Goal: Transaction & Acquisition: Purchase product/service

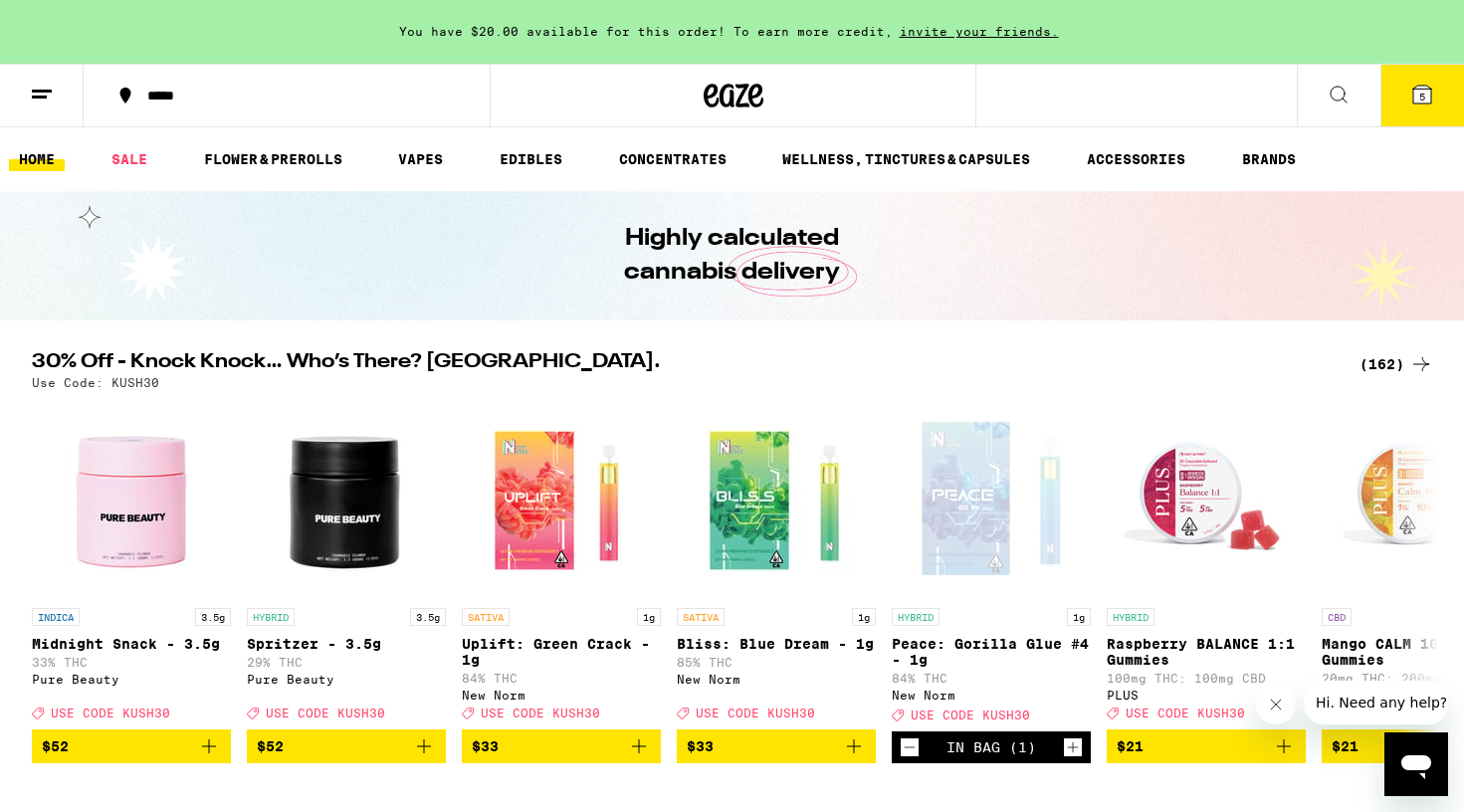
click at [1417, 96] on icon at bounding box center [1422, 95] width 18 height 18
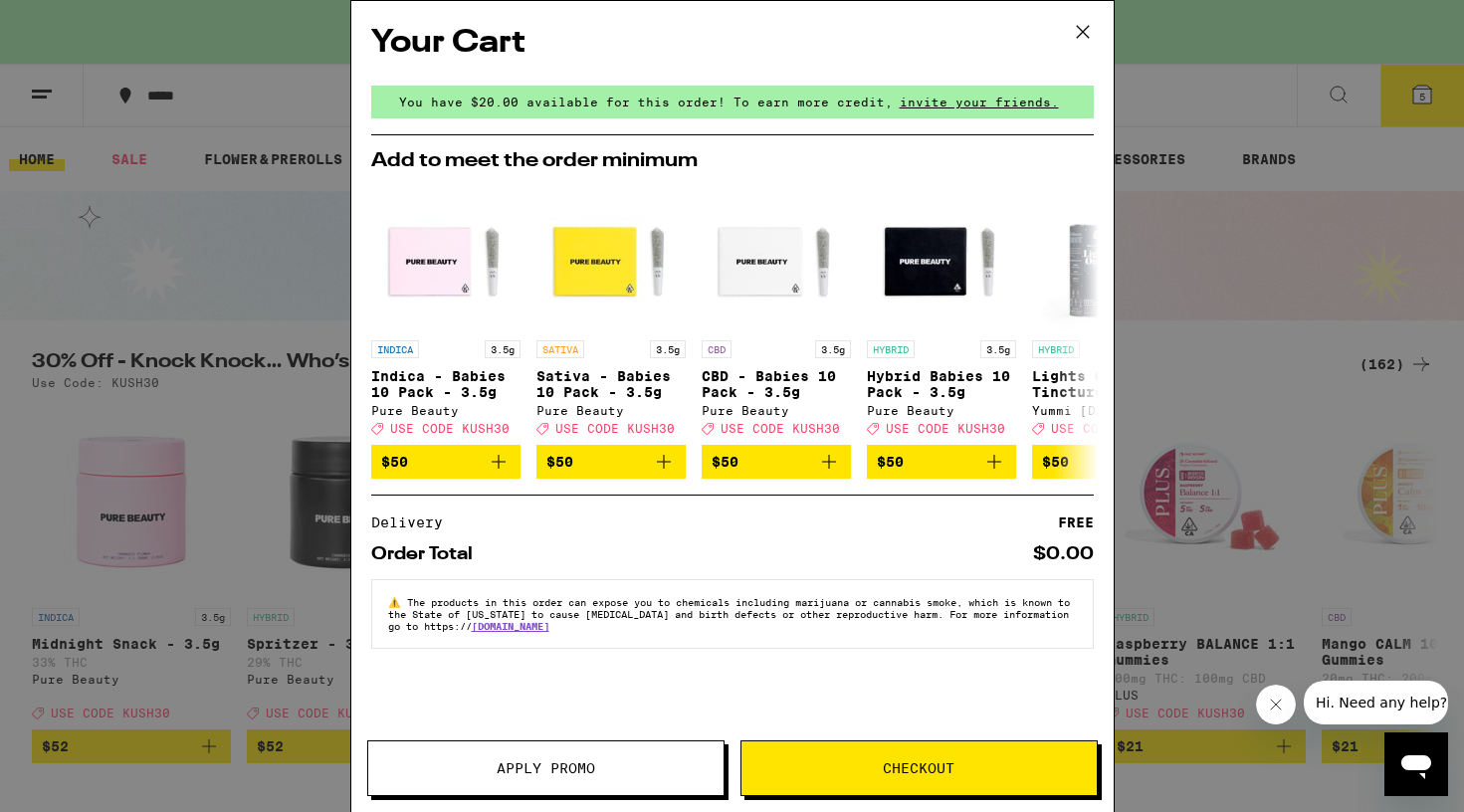
click at [548, 778] on button "Apply Promo" at bounding box center [546, 768] width 357 height 56
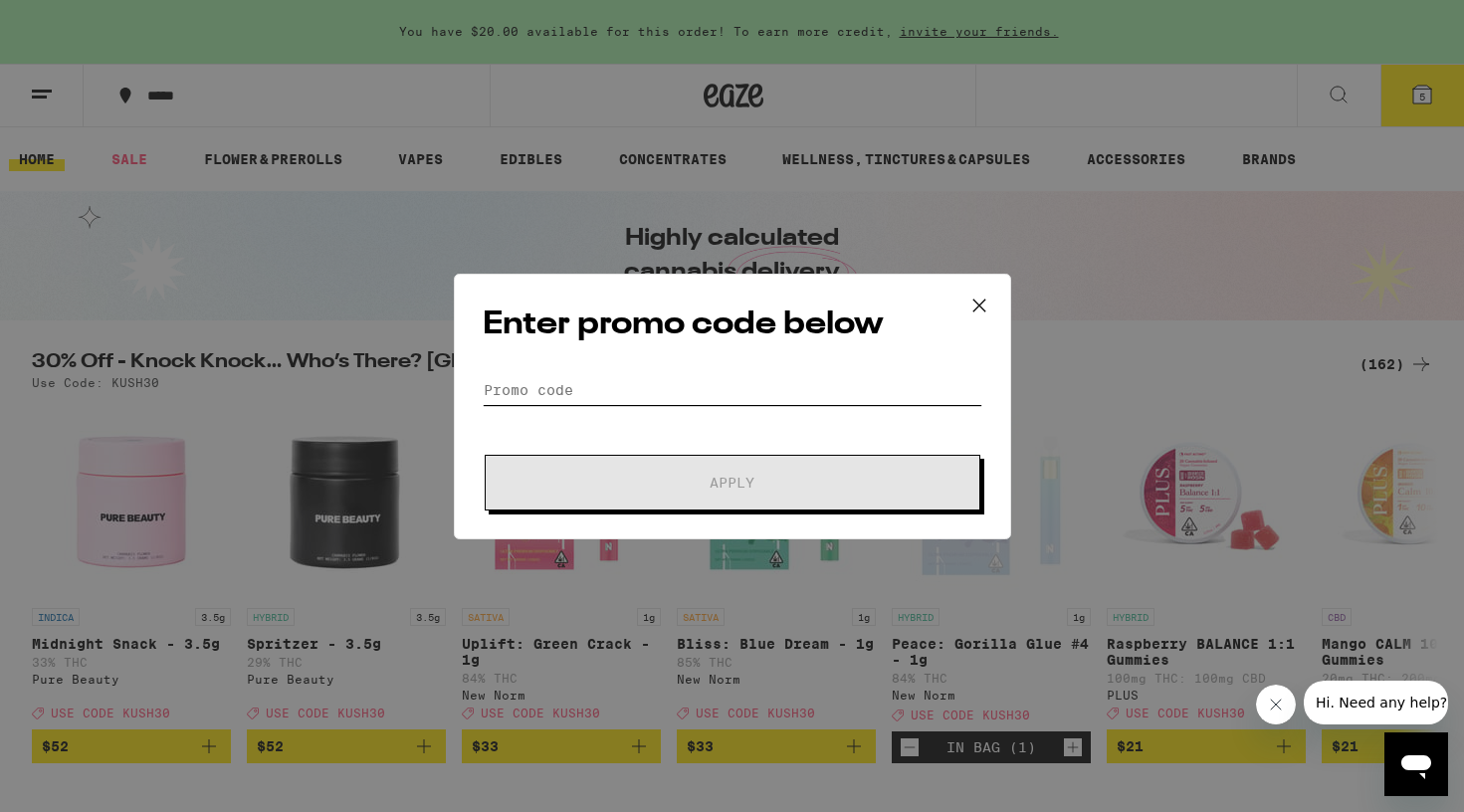
click at [701, 384] on input "Promo Code" at bounding box center [732, 390] width 500 height 30
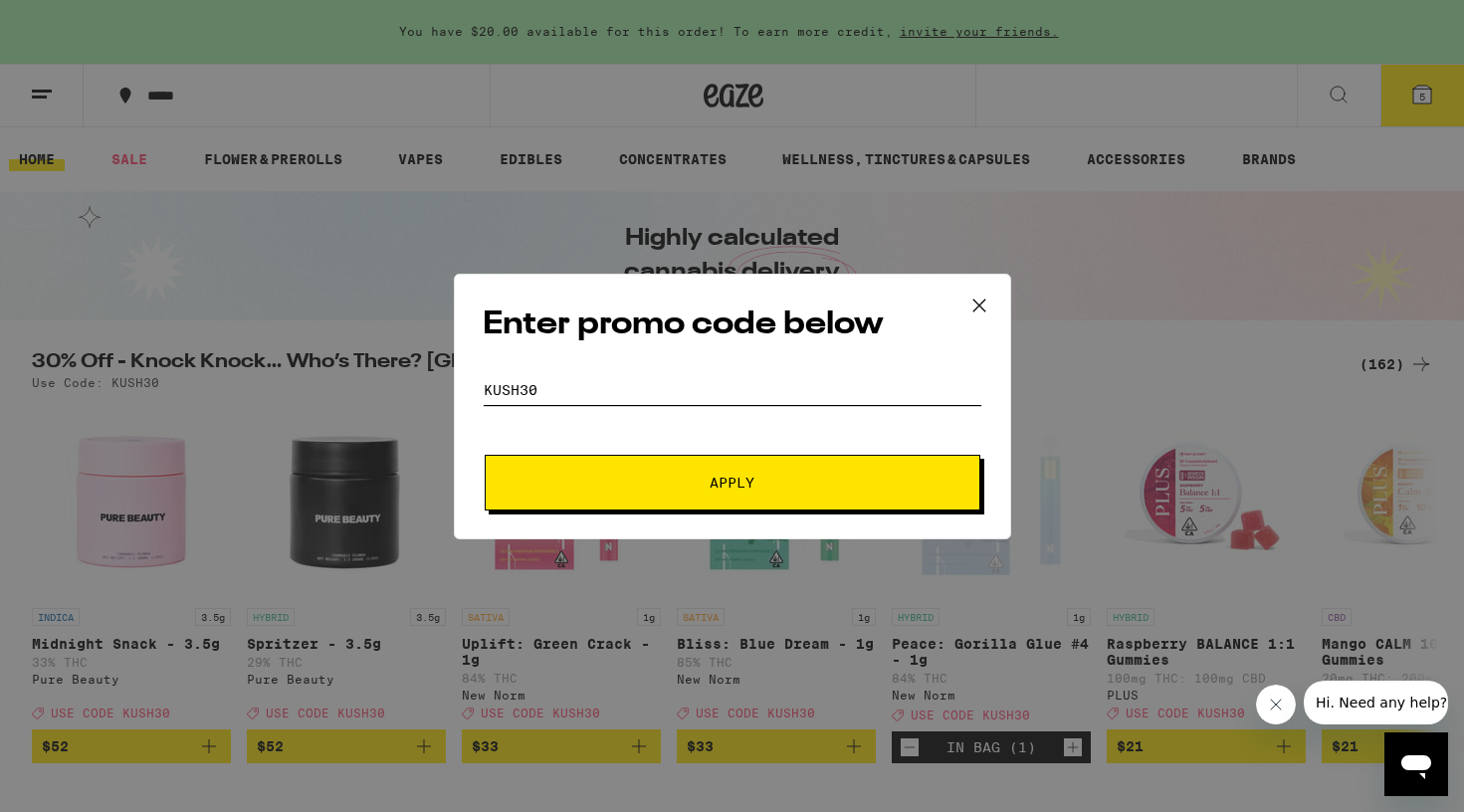
type input "kush30"
click at [732, 482] on button "Apply" at bounding box center [732, 483] width 496 height 56
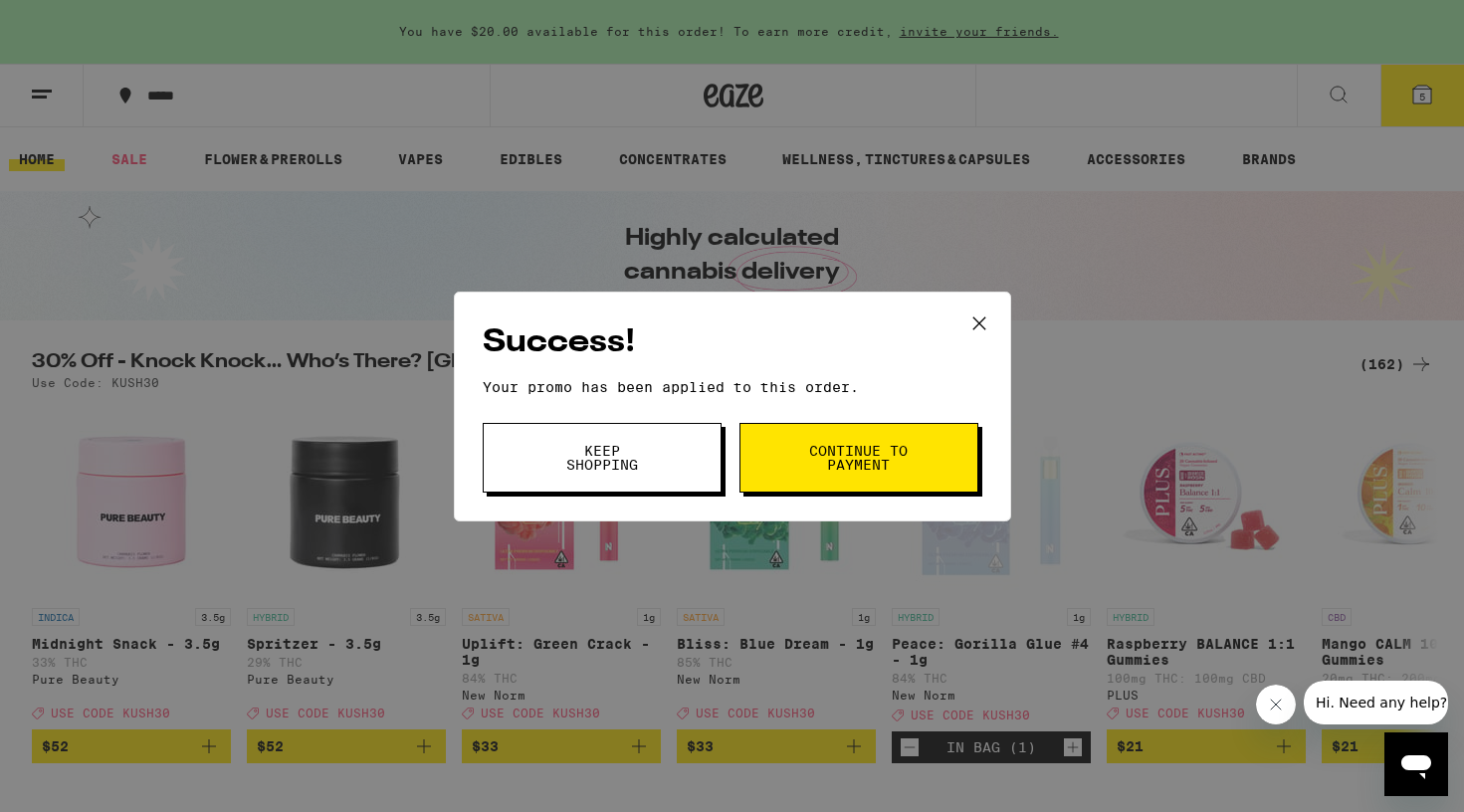
click at [631, 447] on span "Keep Shopping" at bounding box center [603, 458] width 102 height 28
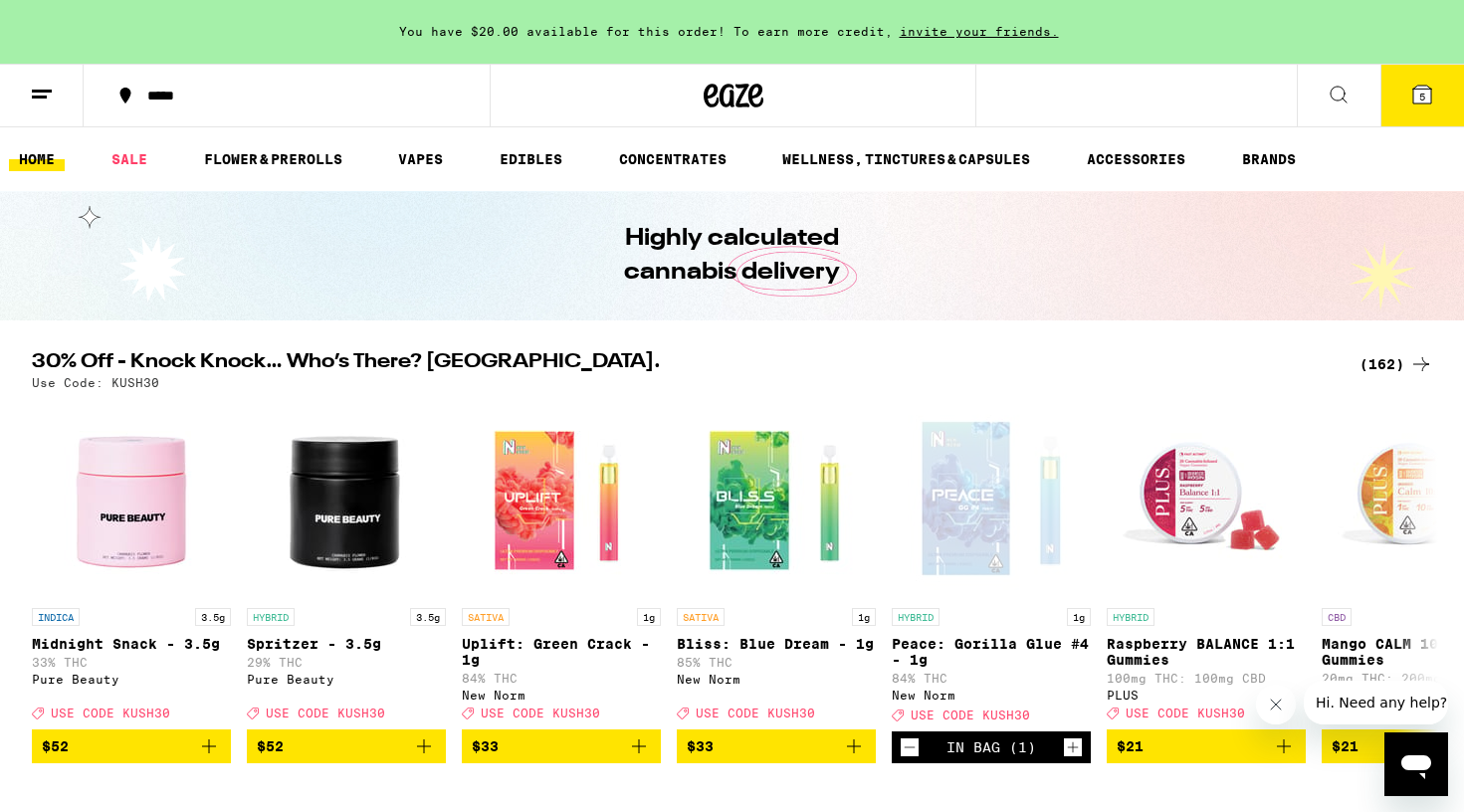
click at [1418, 98] on icon at bounding box center [1422, 95] width 18 height 18
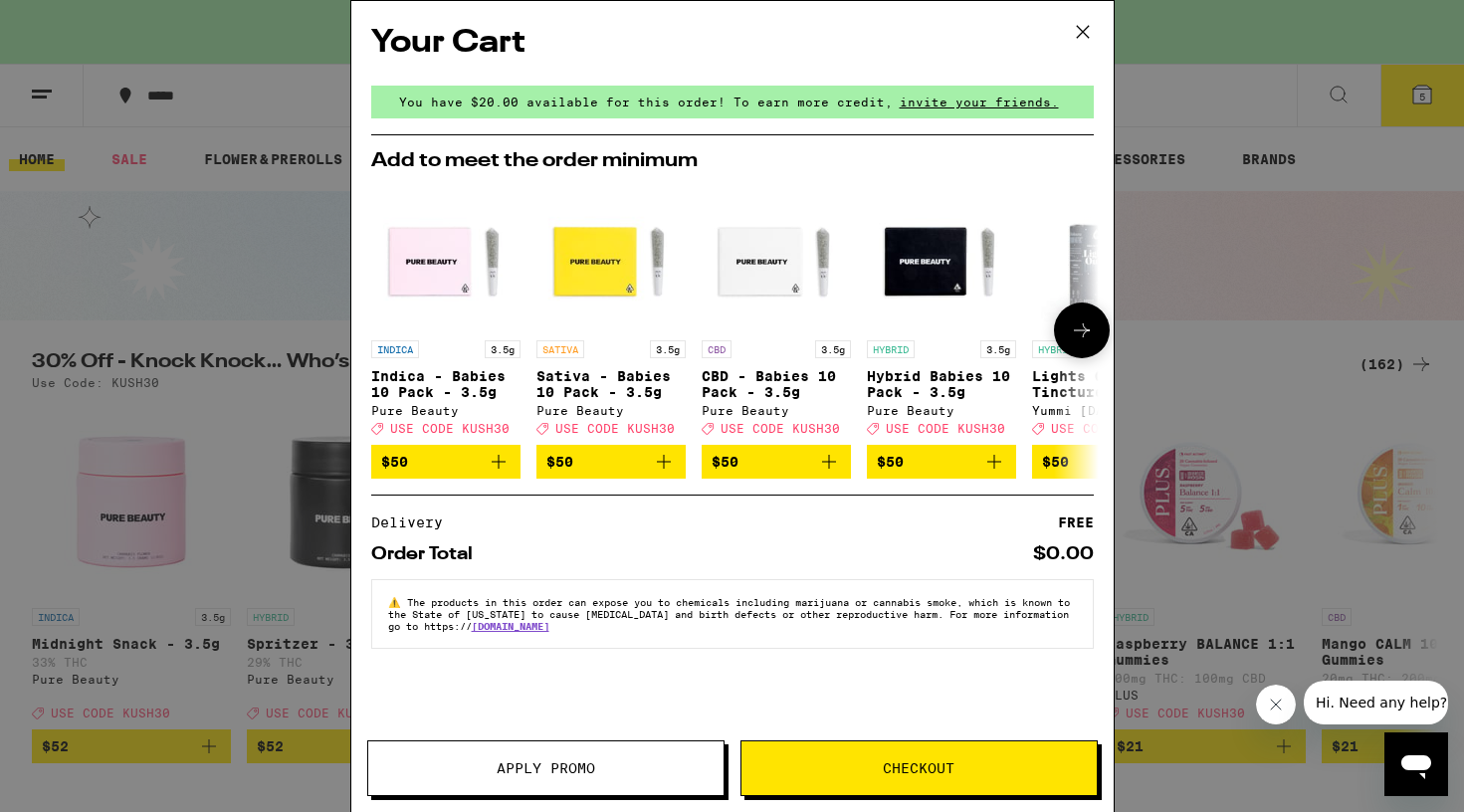
scroll to position [0, 1]
click at [1091, 46] on icon at bounding box center [1083, 32] width 30 height 30
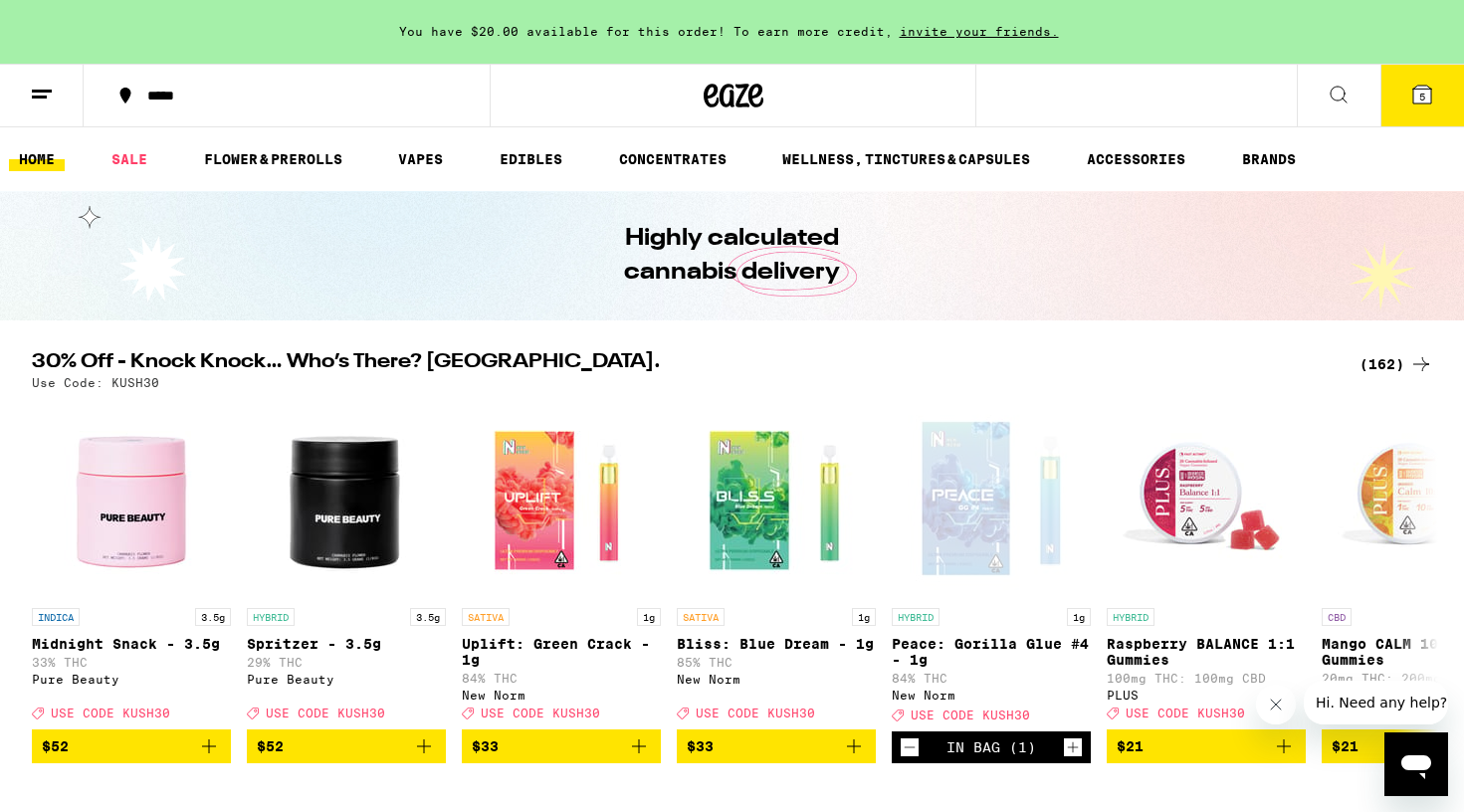
click at [1414, 83] on icon at bounding box center [1422, 95] width 24 height 24
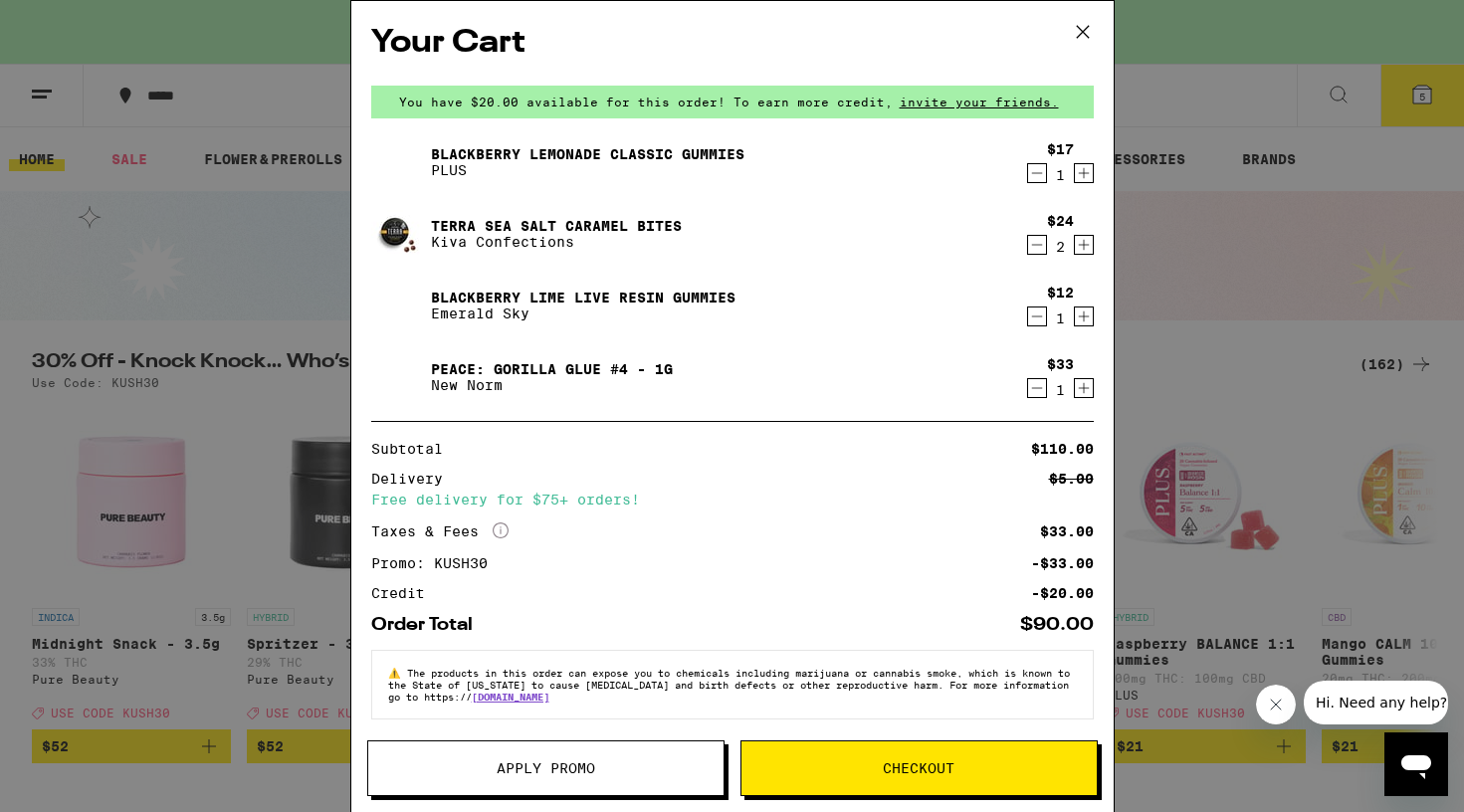
click at [896, 755] on button "Checkout" at bounding box center [919, 768] width 357 height 56
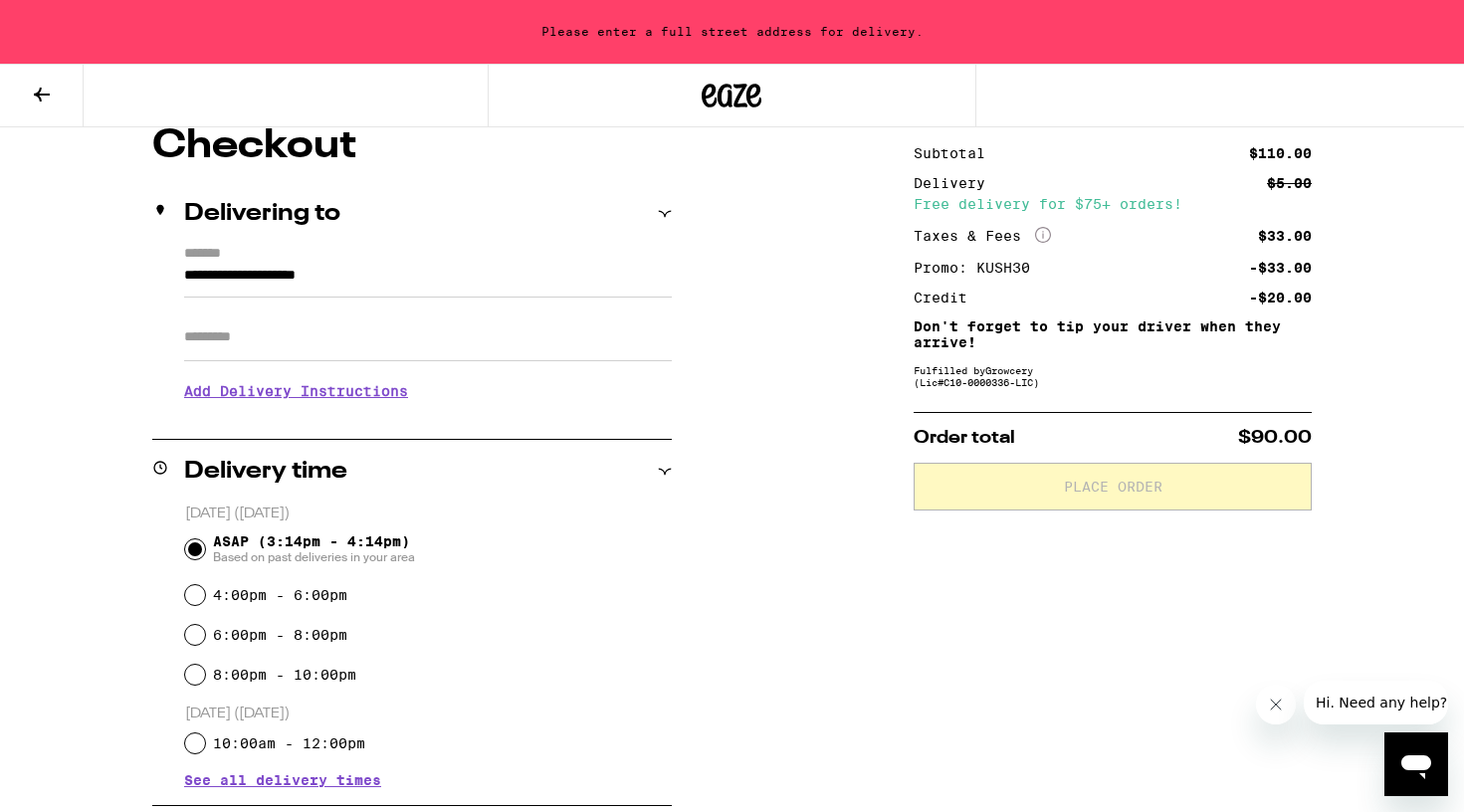
scroll to position [186, 0]
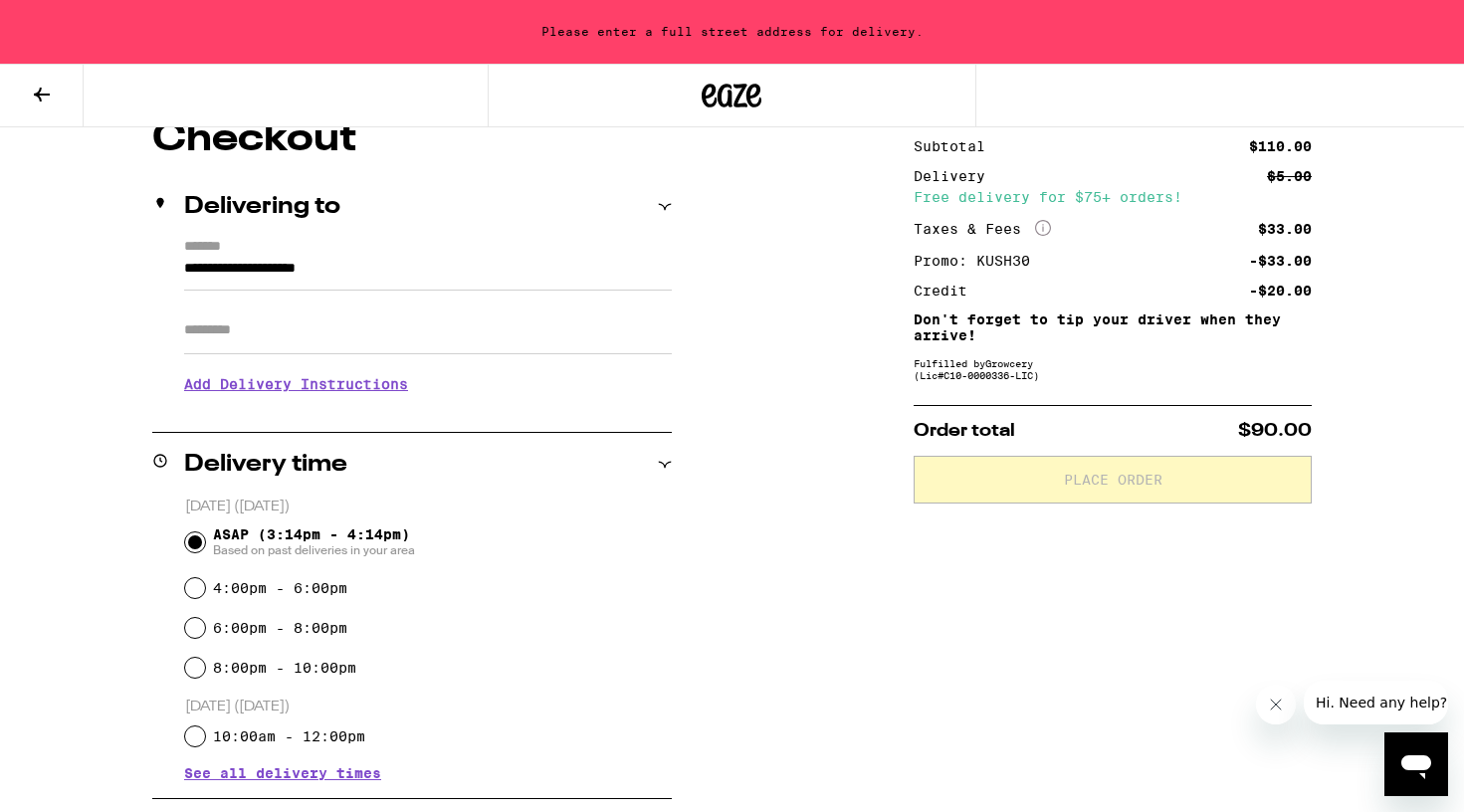
click at [455, 336] on input "Apt/Suite" at bounding box center [428, 330] width 488 height 48
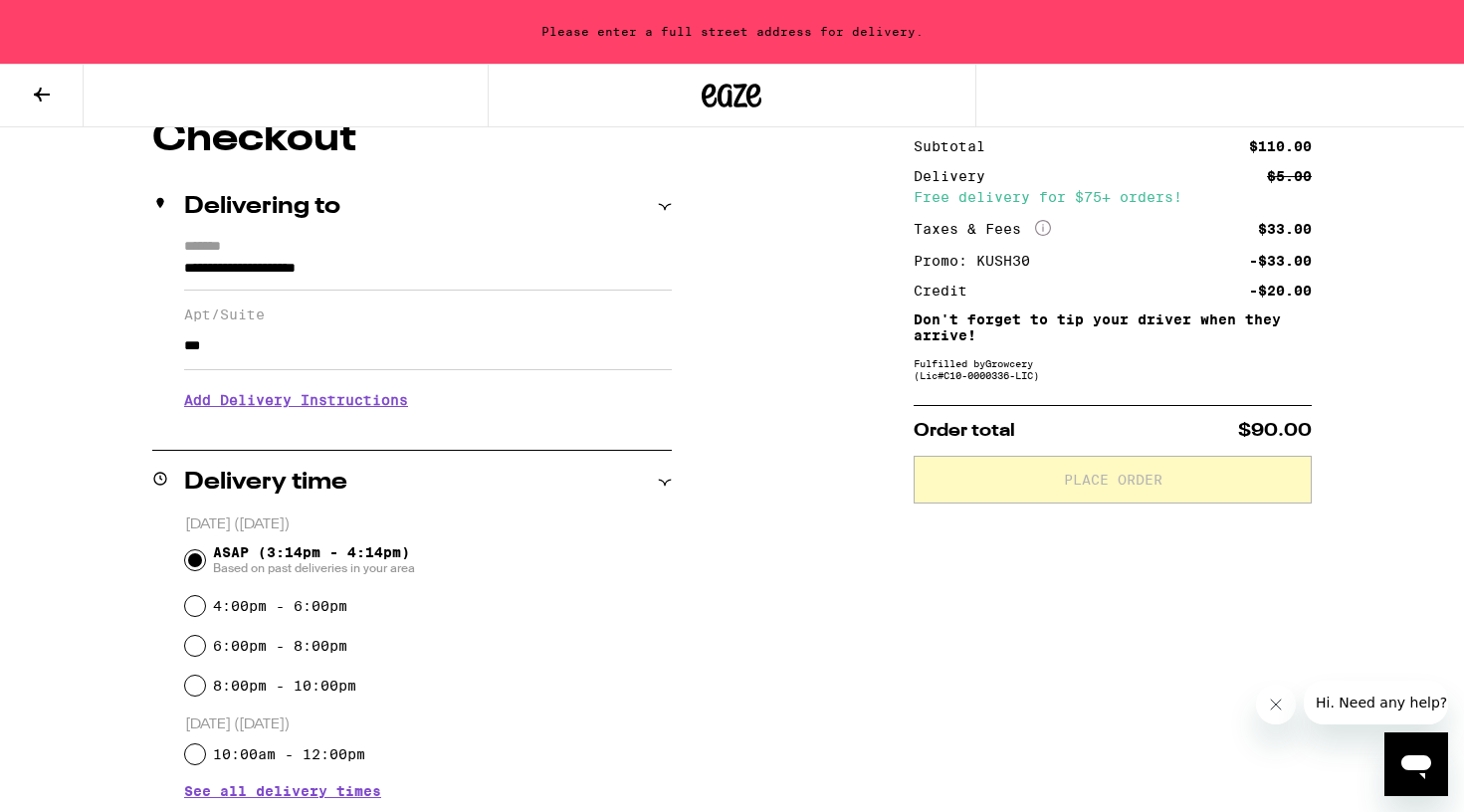
type input "***"
click at [369, 418] on h3 "Add Delivery Instructions" at bounding box center [428, 400] width 488 height 46
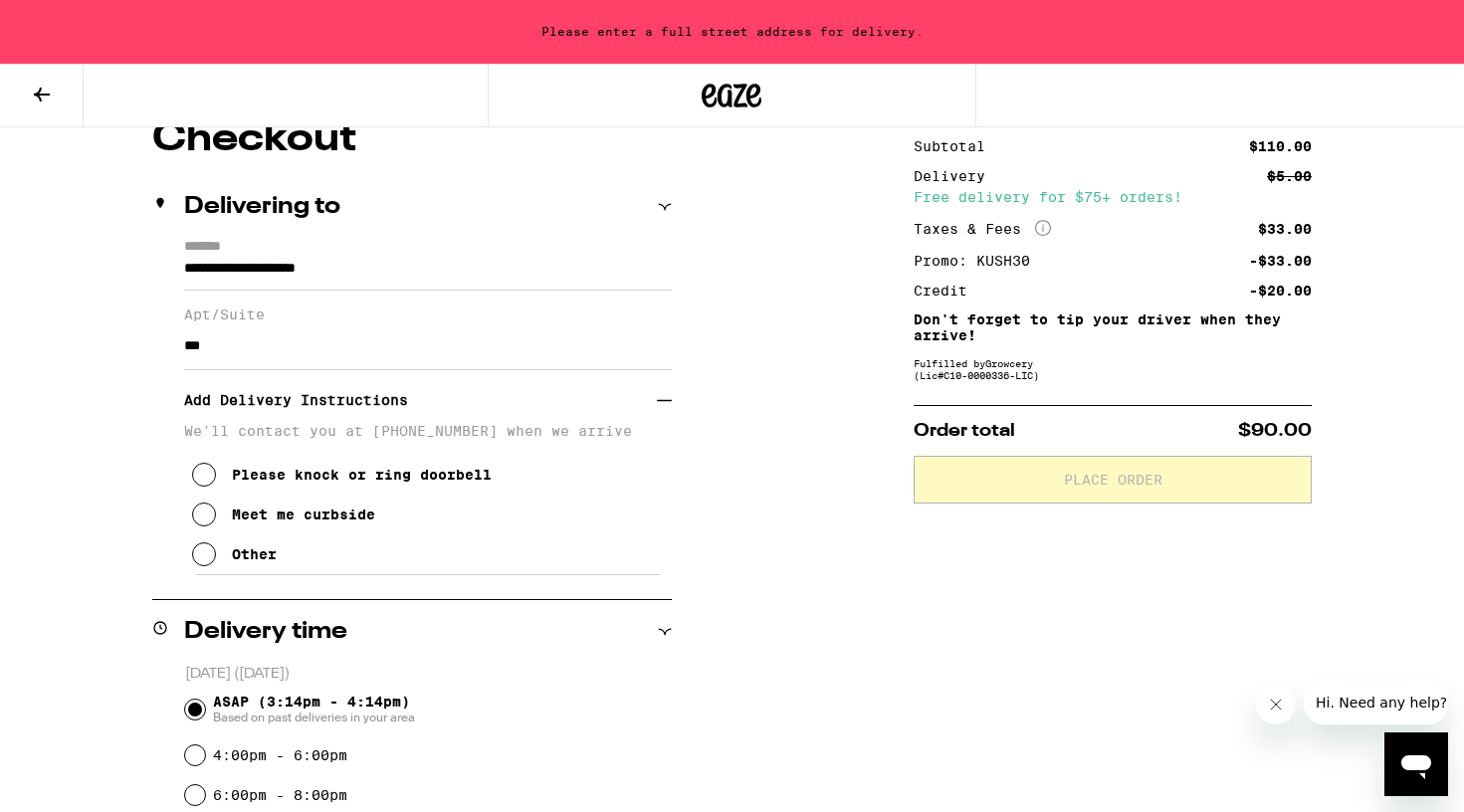
click at [210, 557] on icon at bounding box center [205, 555] width 24 height 24
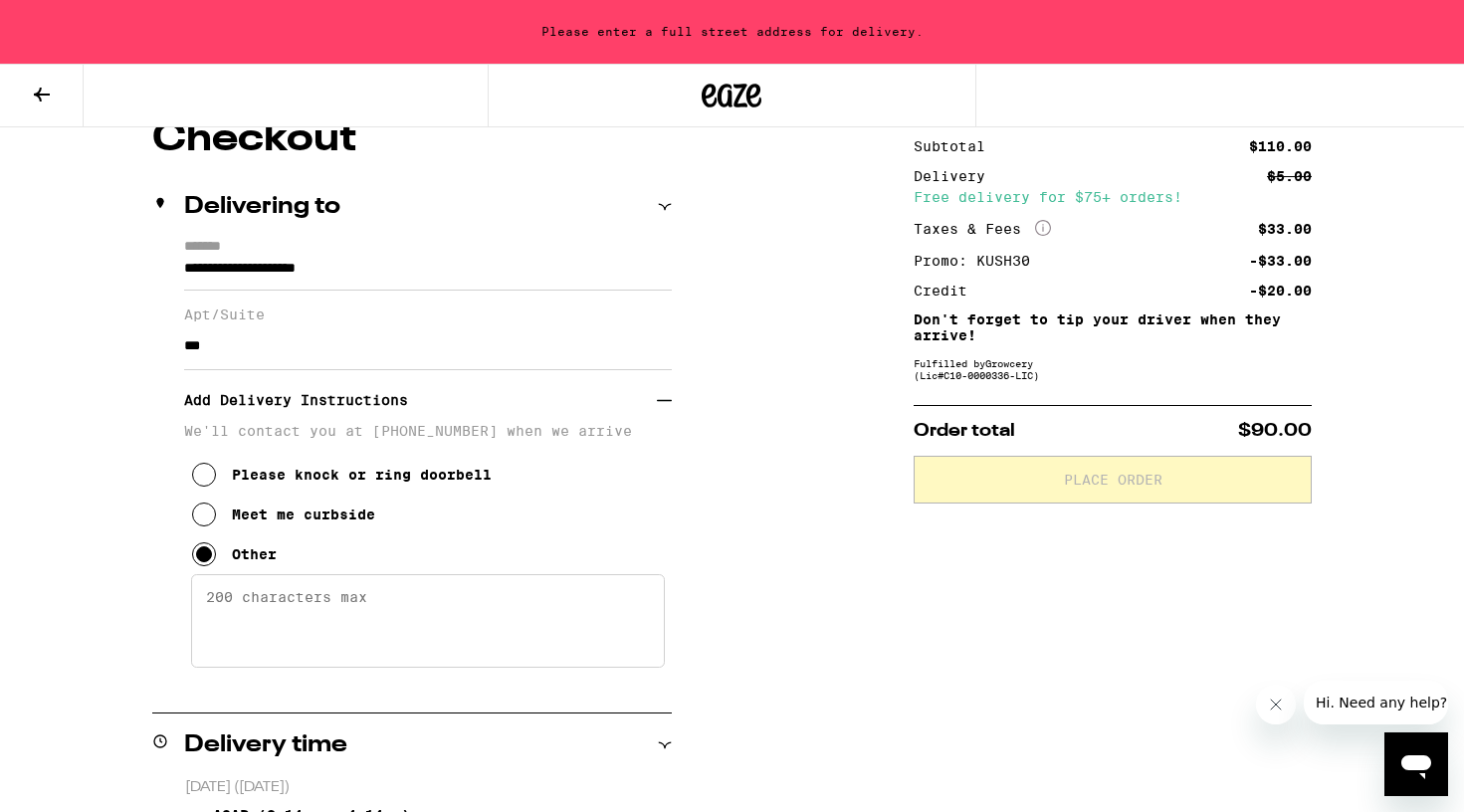
click at [242, 612] on textarea "Enter any other delivery instructions you want driver to know" at bounding box center [428, 621] width 474 height 94
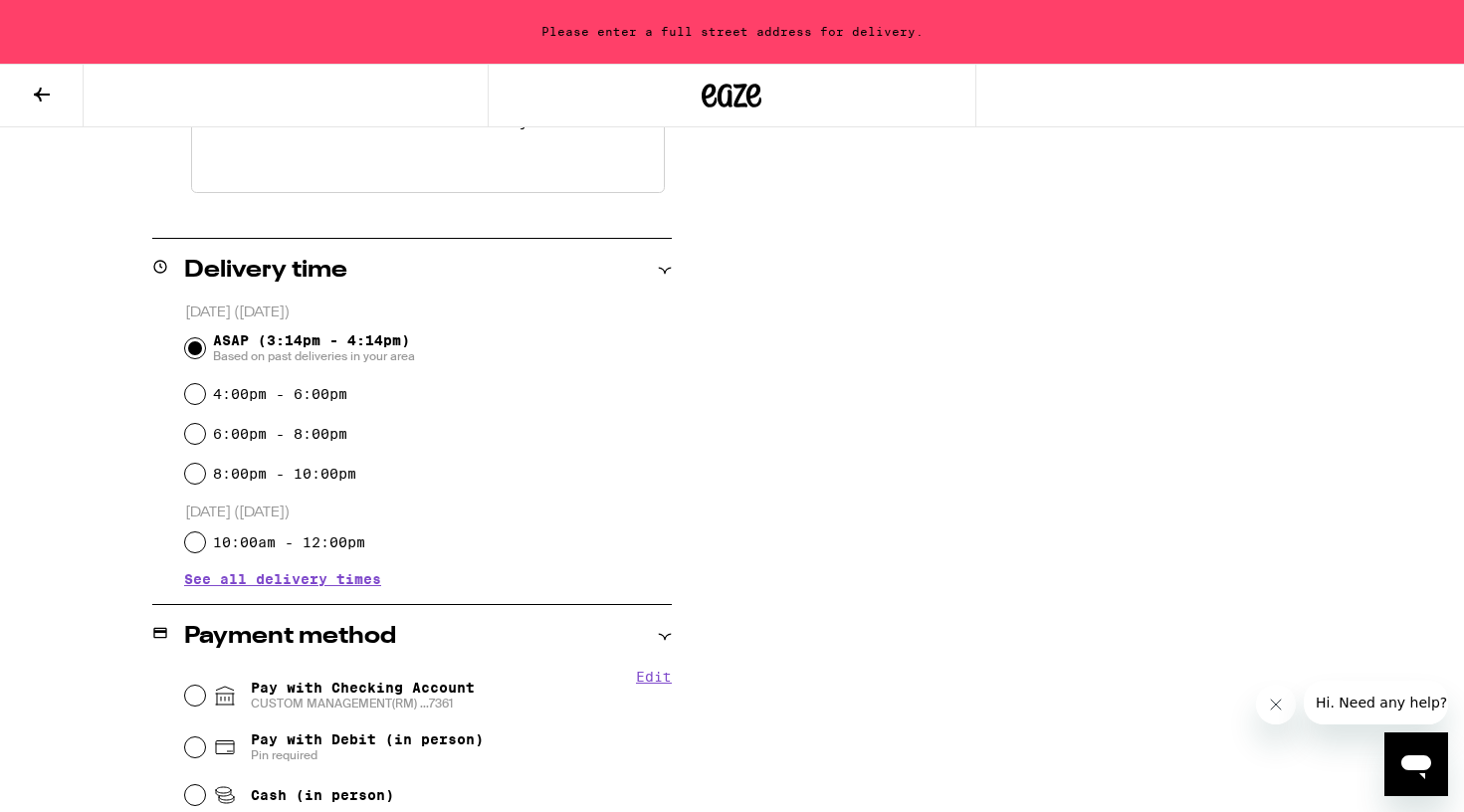
scroll to position [664, 0]
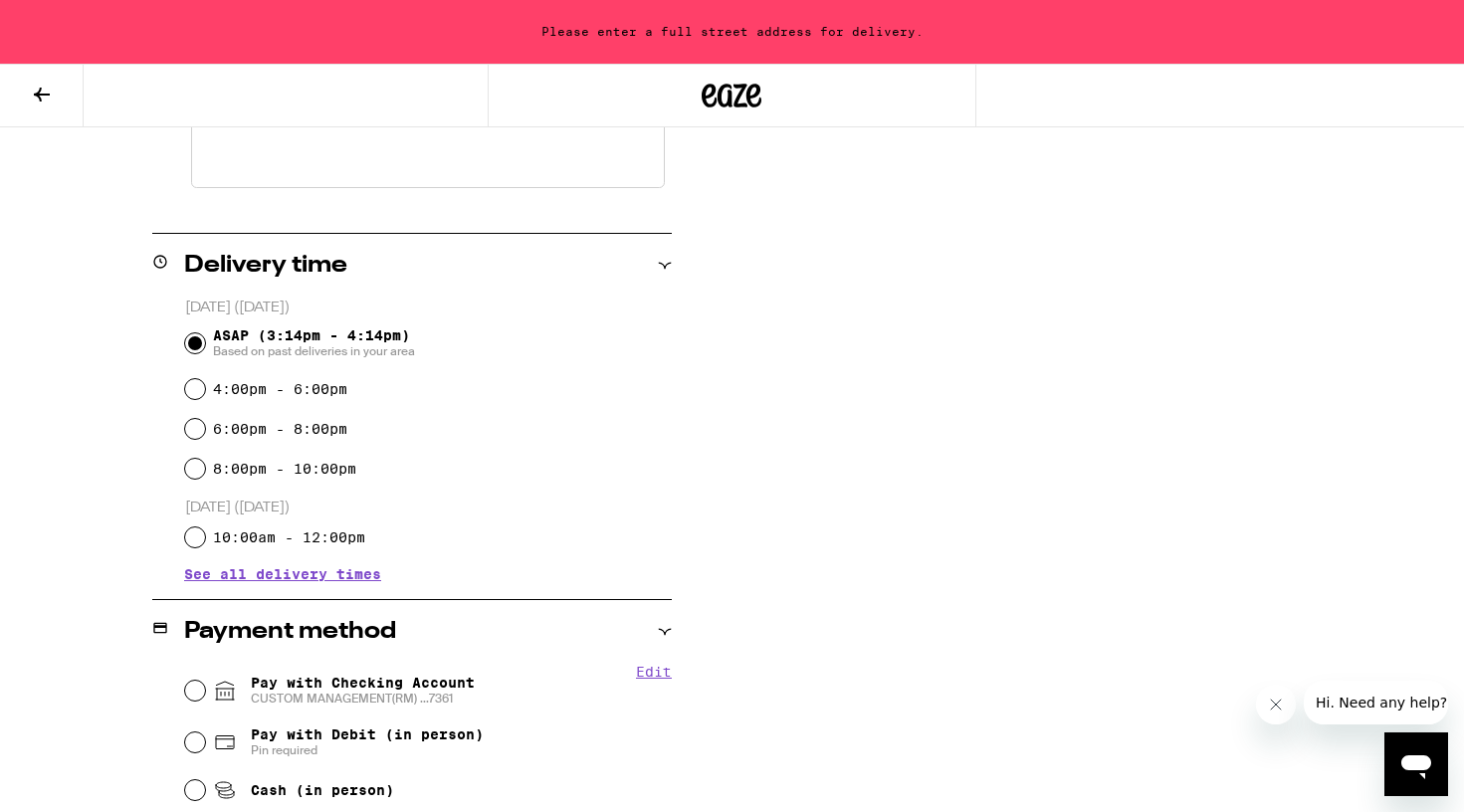
type textarea "Dial 351 at callbox and I will let you in!"
click at [199, 392] on input "4:00pm - 6:00pm" at bounding box center [196, 389] width 20 height 20
radio input "true"
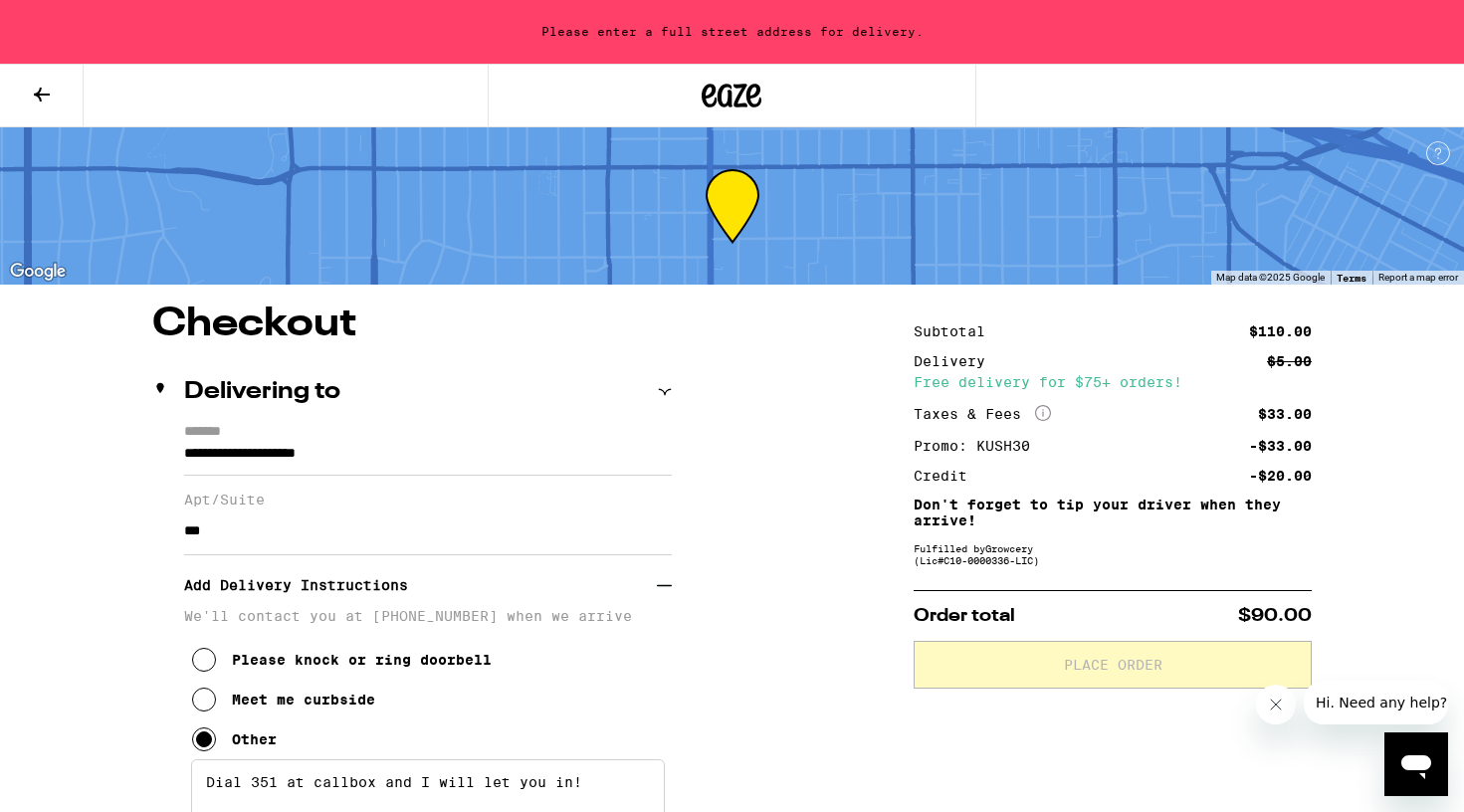
scroll to position [0, 0]
click at [435, 452] on input "**********" at bounding box center [428, 459] width 488 height 34
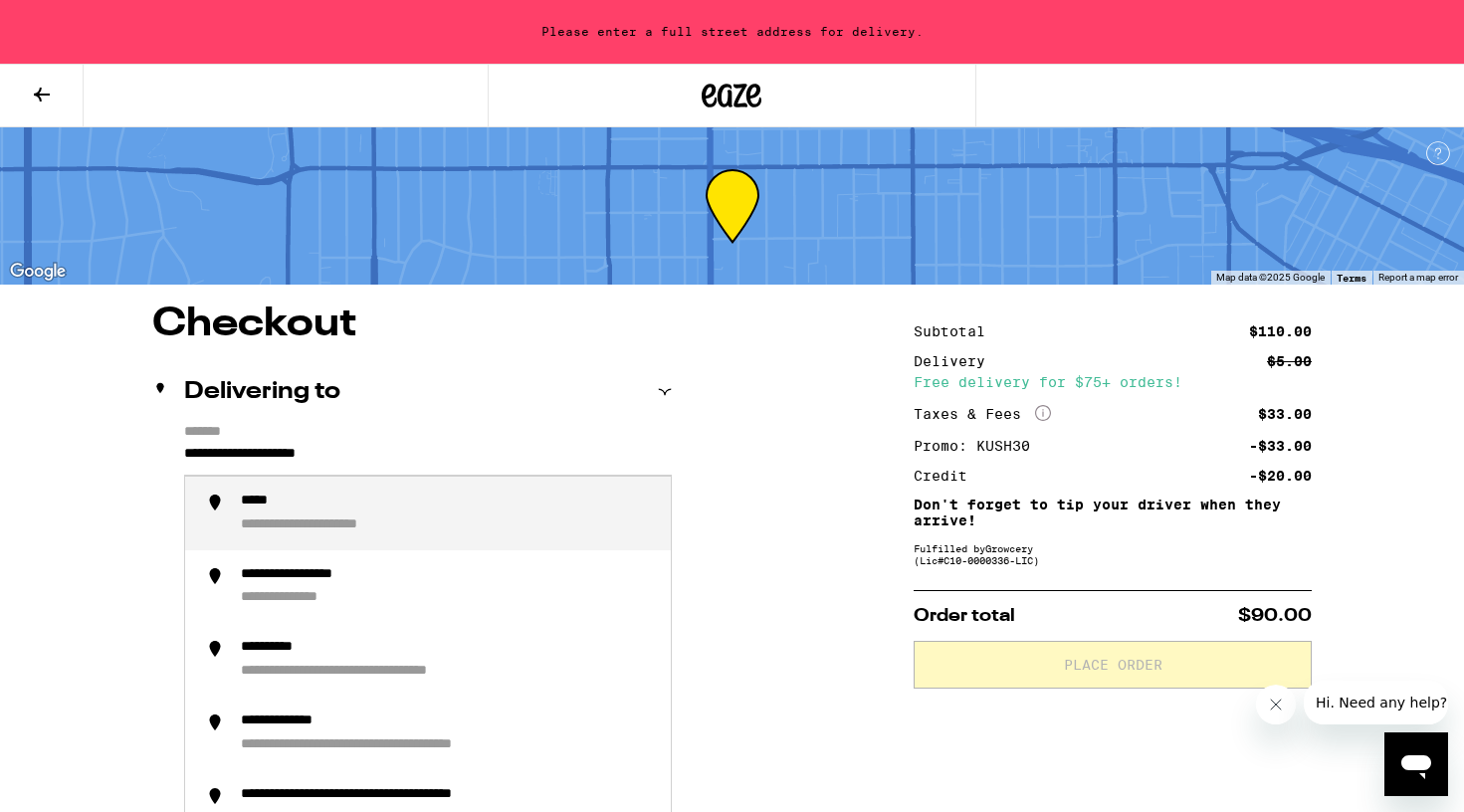
drag, startPoint x: 410, startPoint y: 450, endPoint x: 153, endPoint y: 465, distance: 257.4
click at [153, 465] on div "**********" at bounding box center [412, 648] width 520 height 450
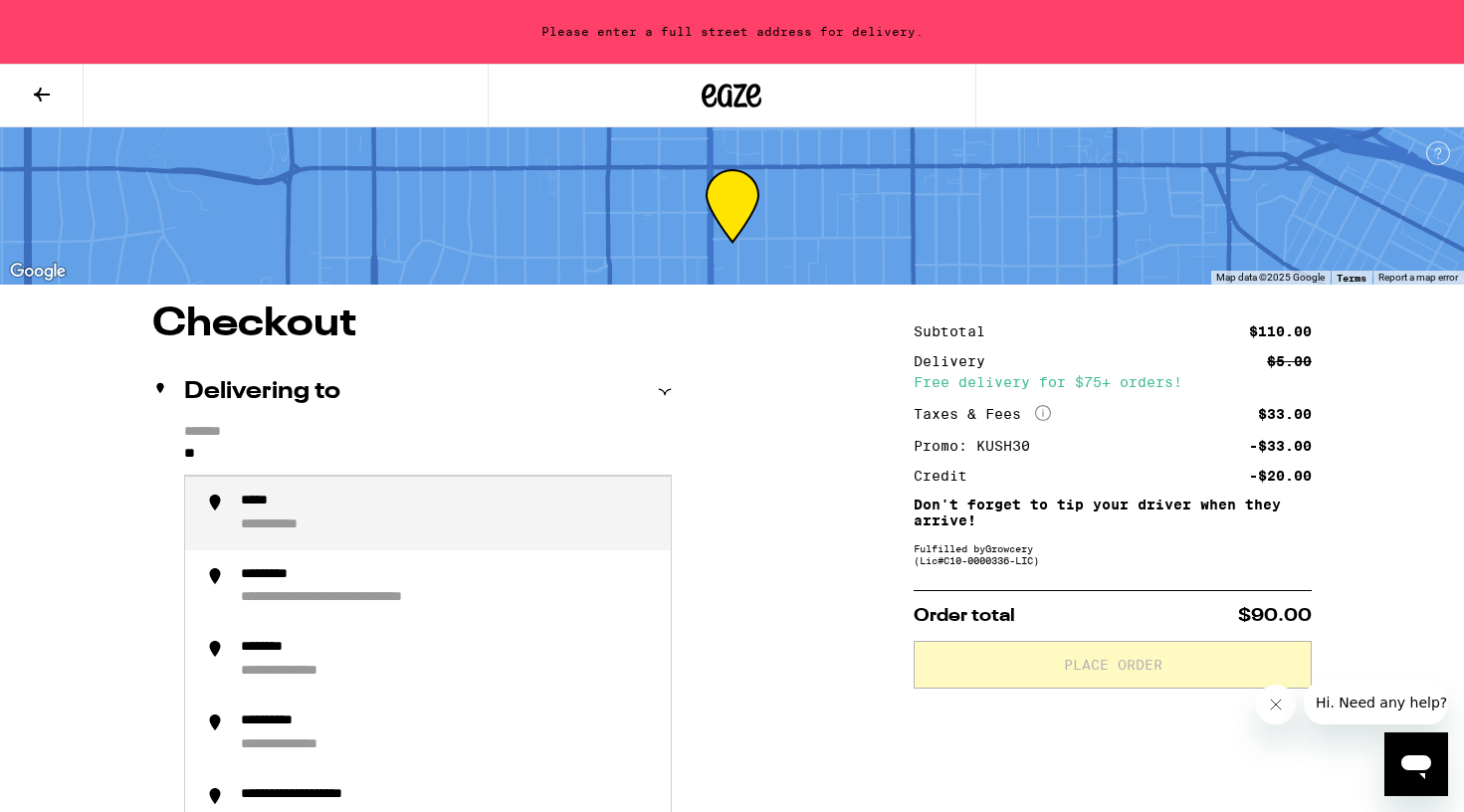
type input "*"
click at [458, 541] on li "**********" at bounding box center [428, 514] width 486 height 74
type input "**********"
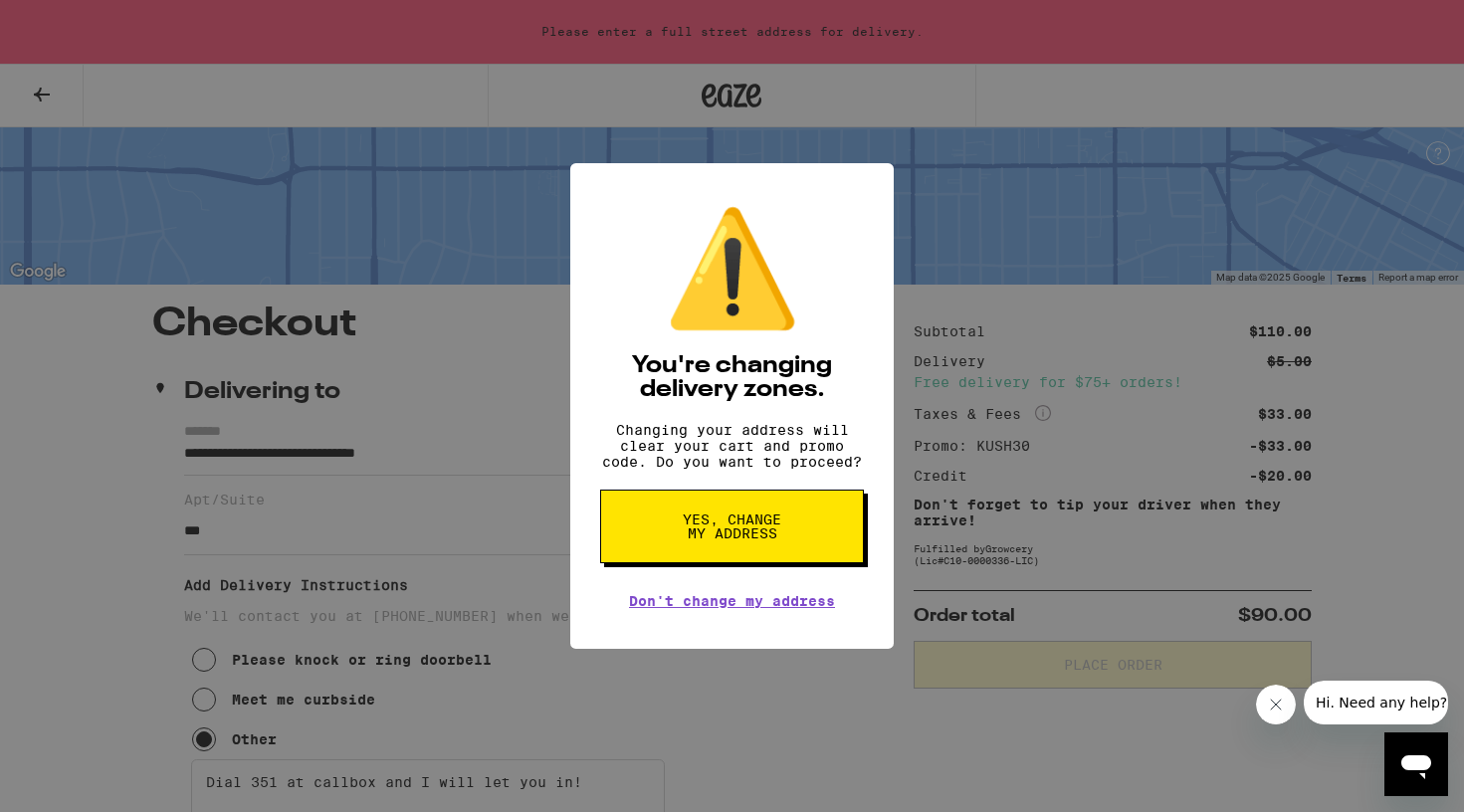
scroll to position [108, 0]
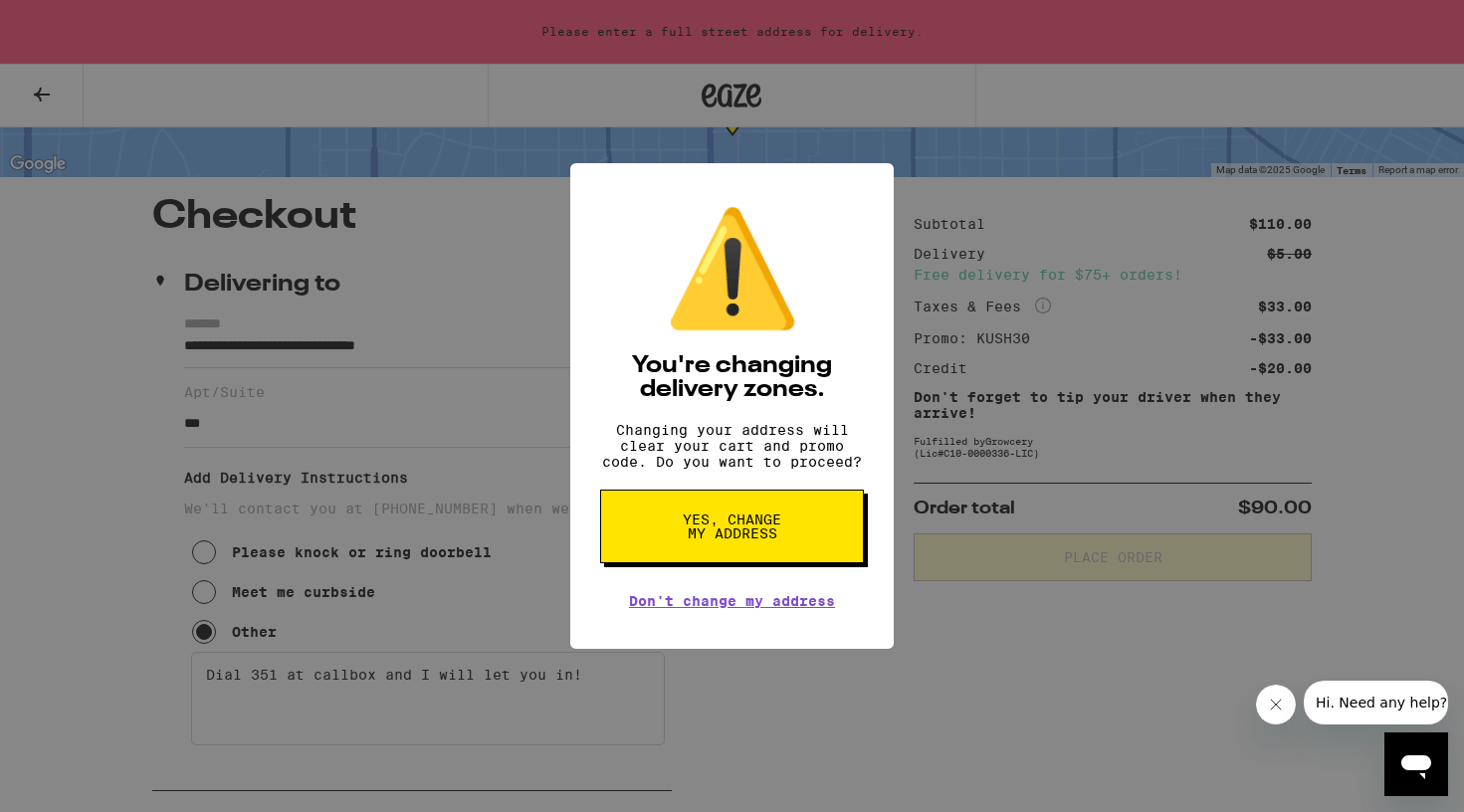
click at [732, 513] on button "Yes, change my address" at bounding box center [732, 527] width 263 height 74
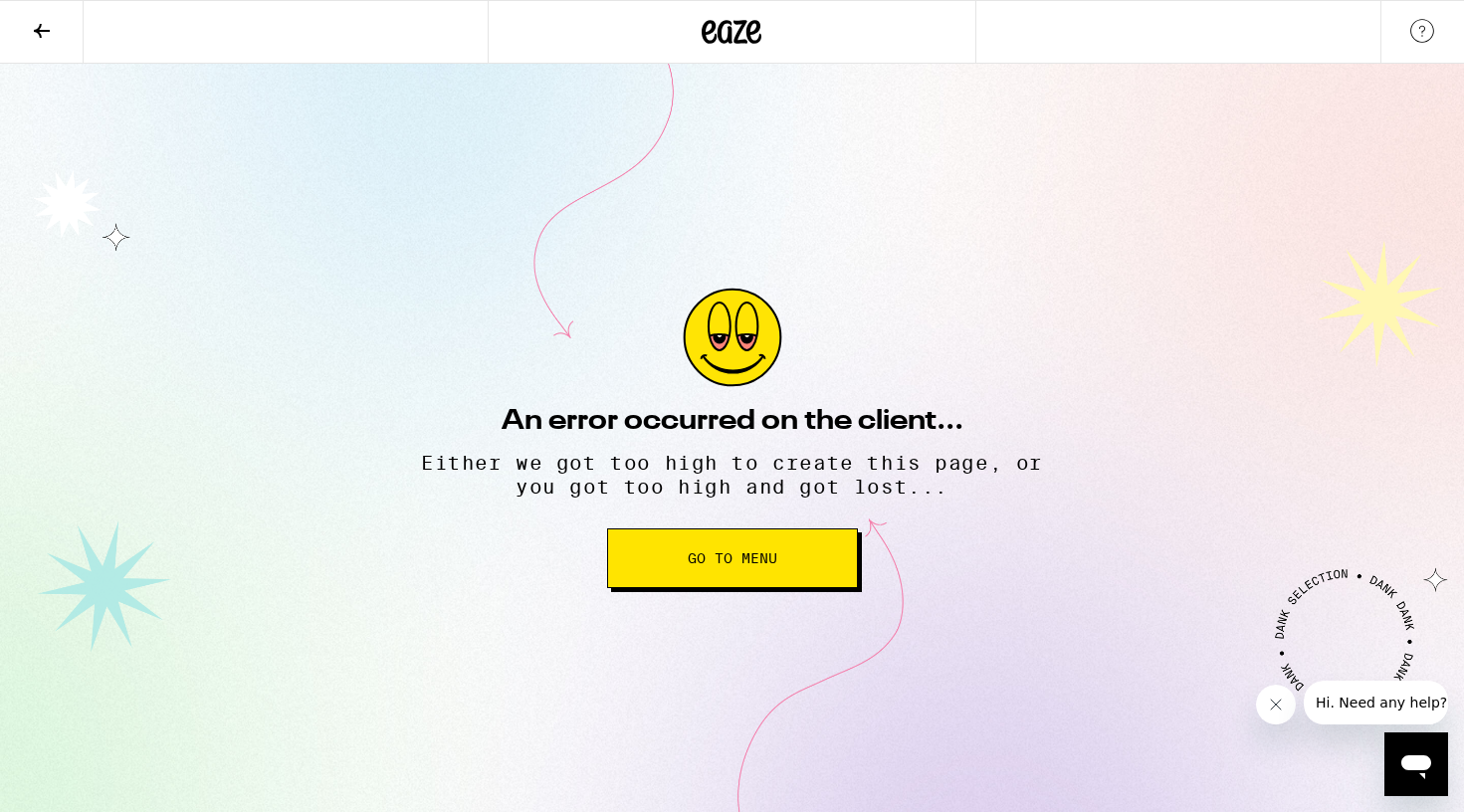
scroll to position [0, 0]
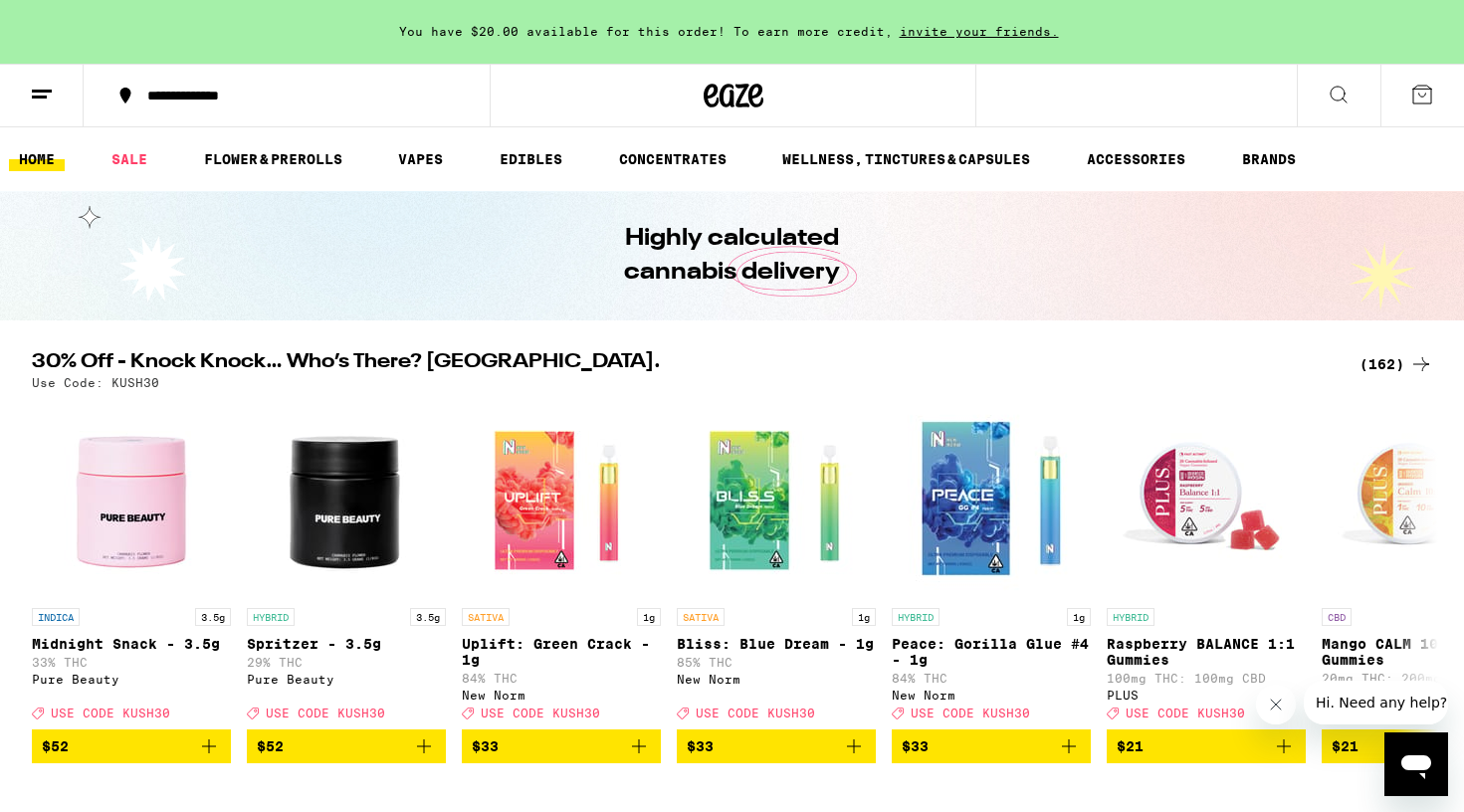
click at [267, 96] on div "**********" at bounding box center [298, 96] width 322 height 14
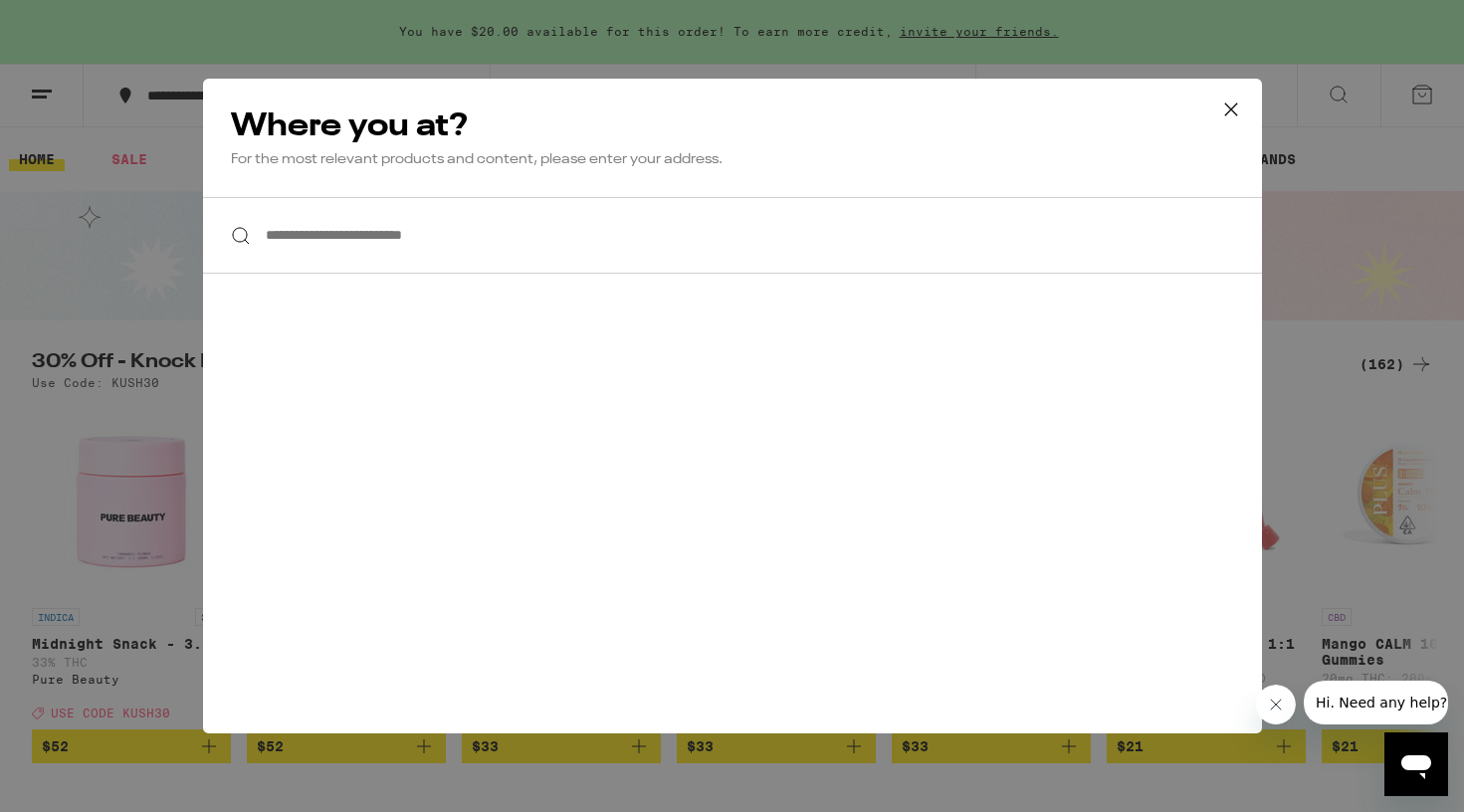
click at [451, 246] on input "**********" at bounding box center [732, 235] width 1059 height 77
click at [1243, 102] on icon at bounding box center [1231, 110] width 30 height 30
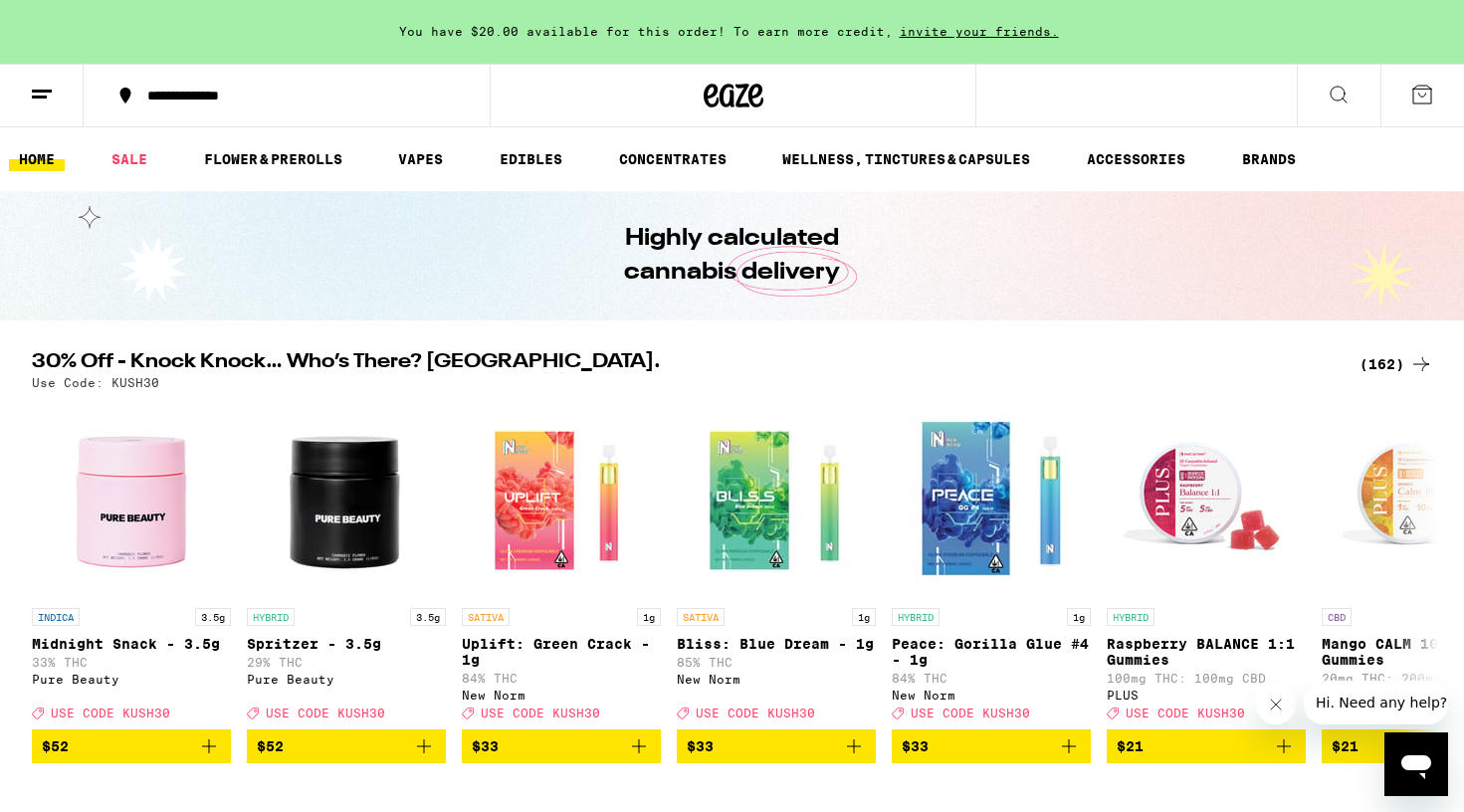
click at [1427, 88] on icon at bounding box center [1422, 95] width 24 height 24
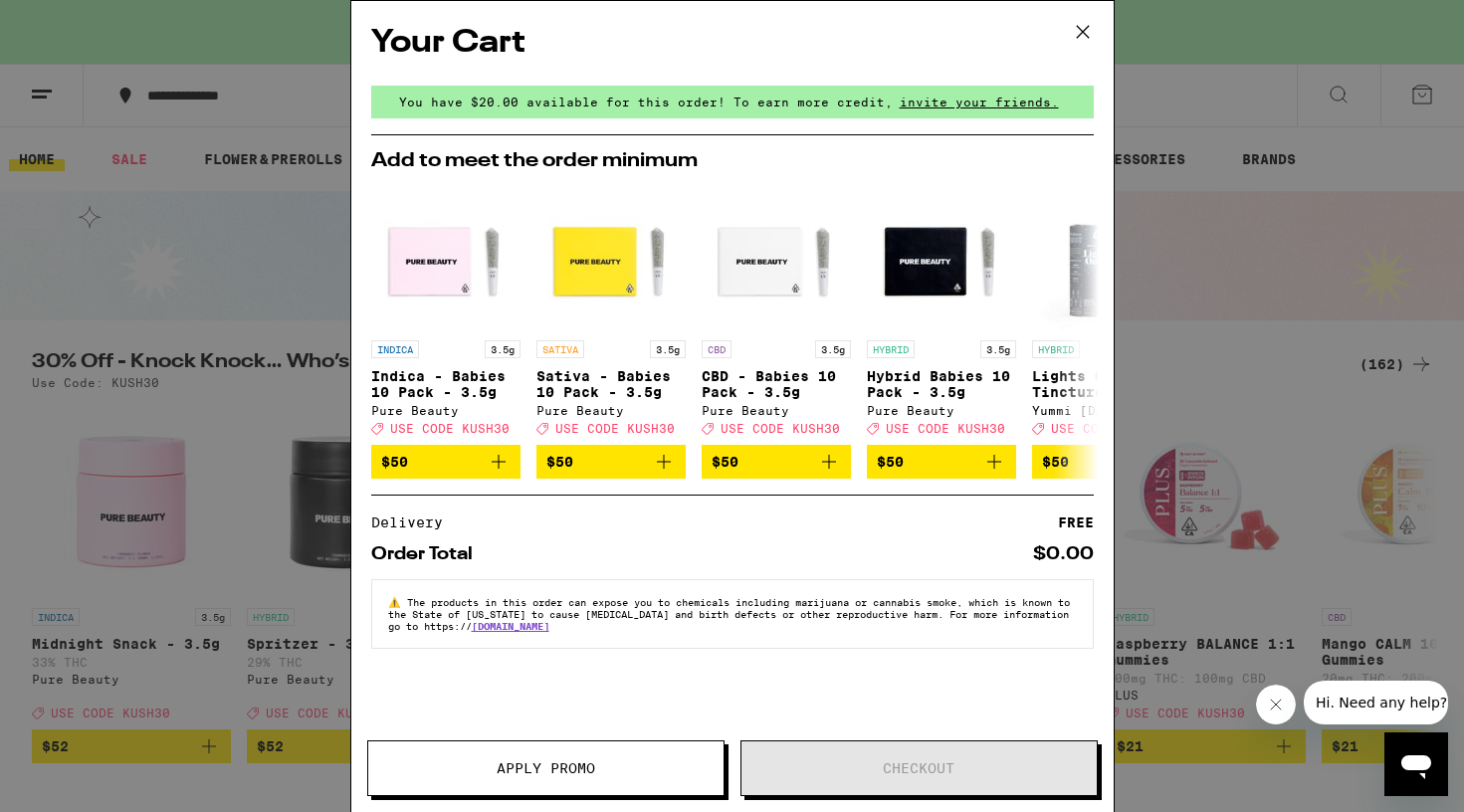
click at [1080, 30] on icon at bounding box center [1082, 32] width 12 height 12
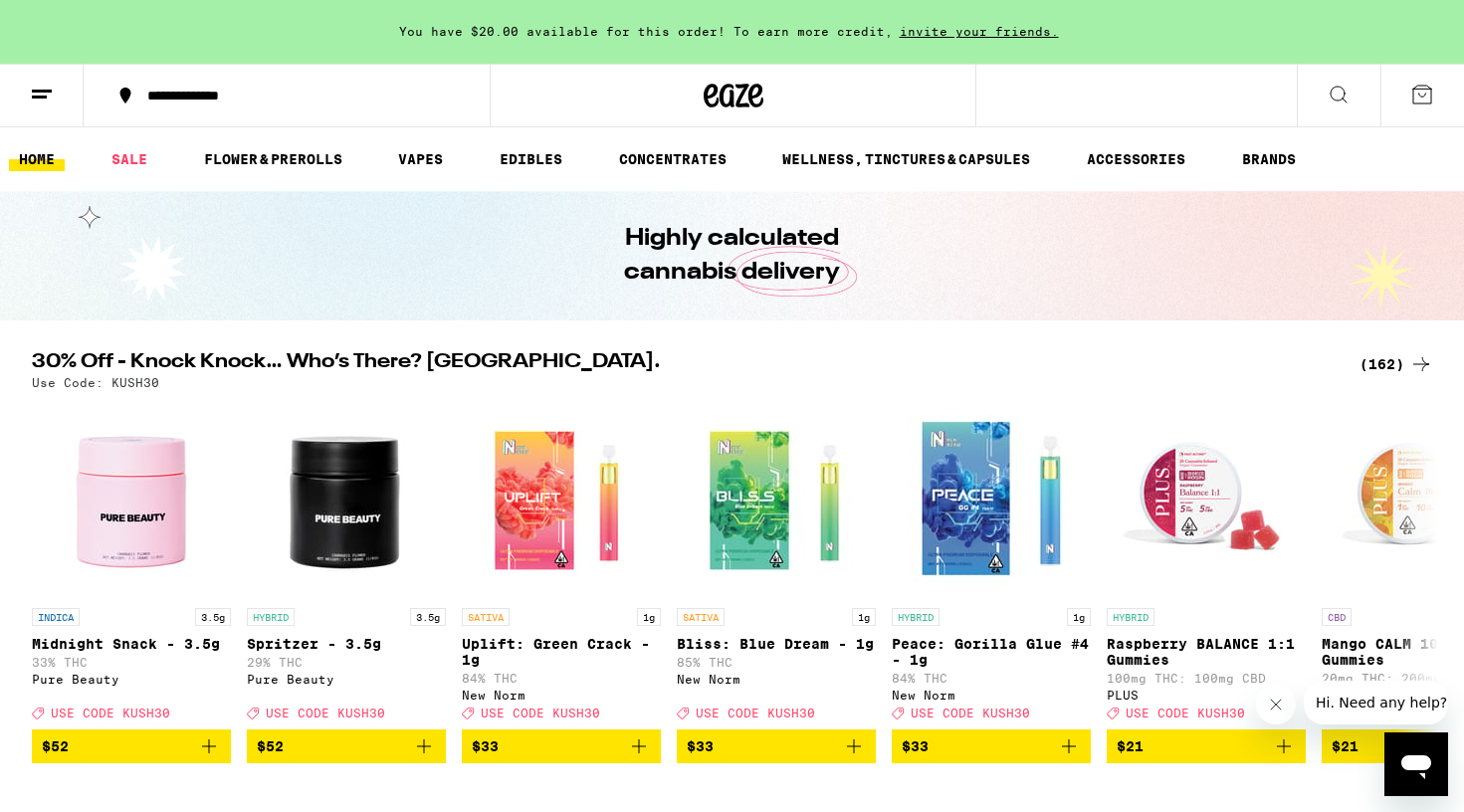
click at [238, 101] on div "**********" at bounding box center [298, 96] width 322 height 14
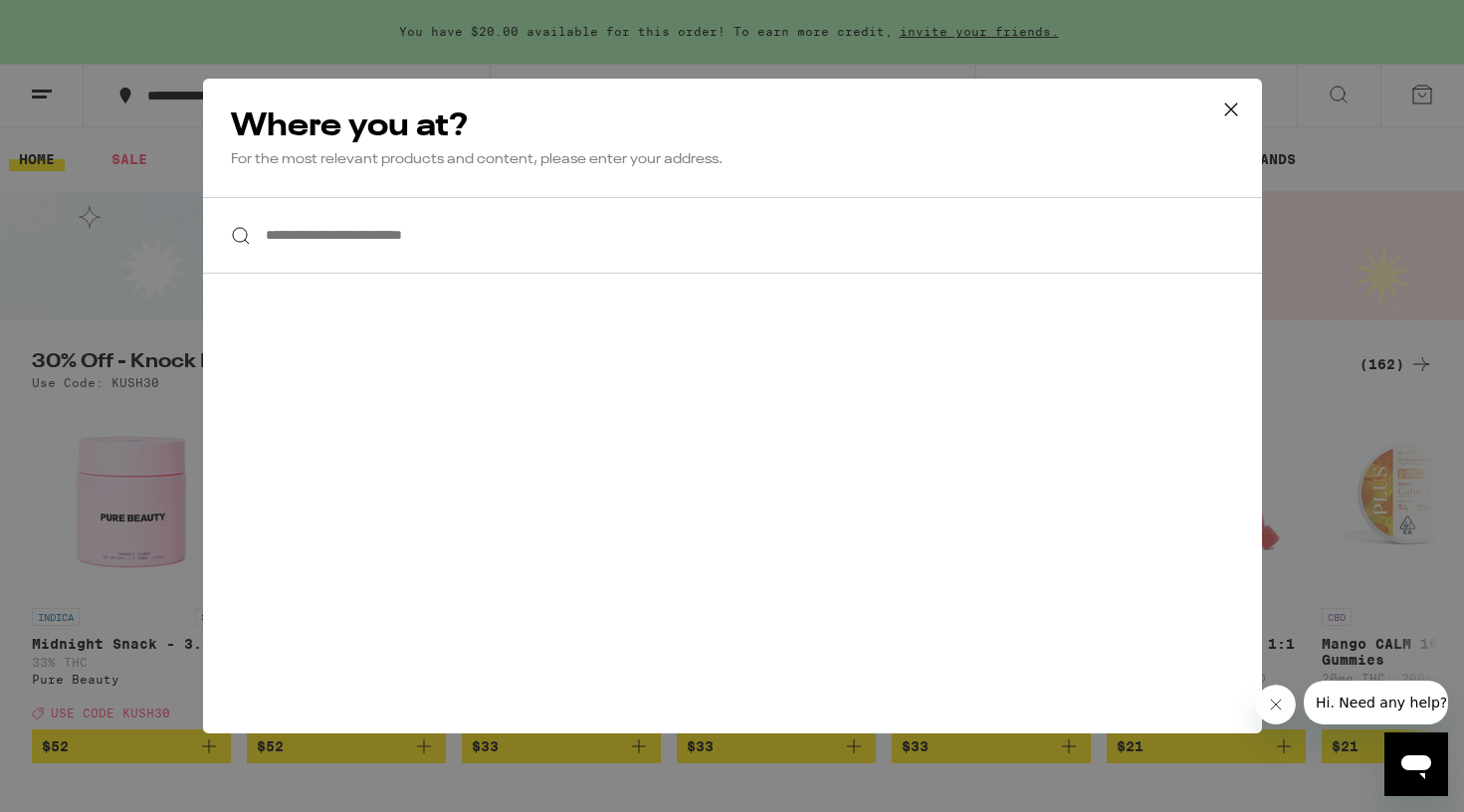
click at [427, 231] on input "**********" at bounding box center [732, 235] width 1059 height 77
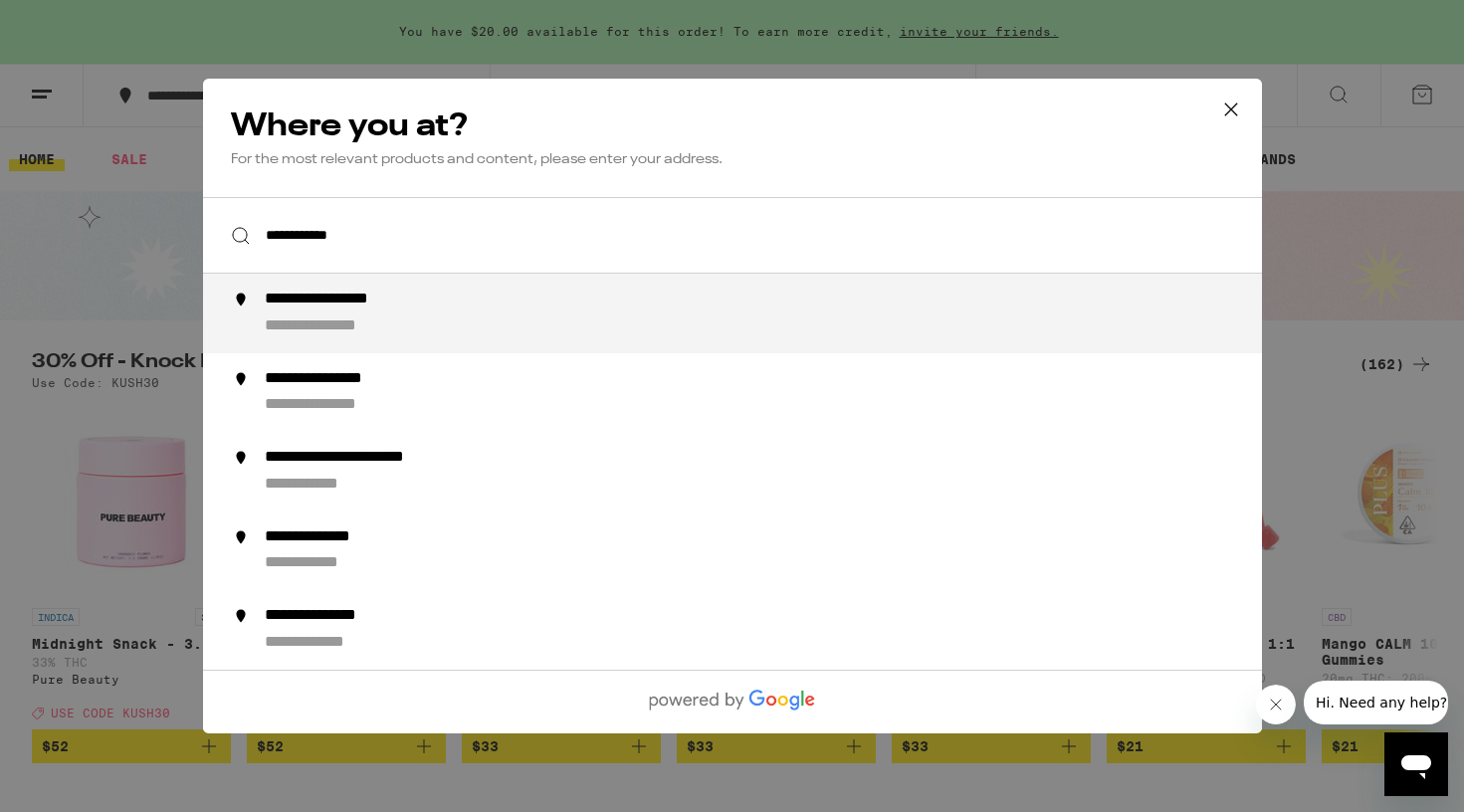
click at [506, 297] on div "**********" at bounding box center [770, 313] width 1015 height 48
type input "**********"
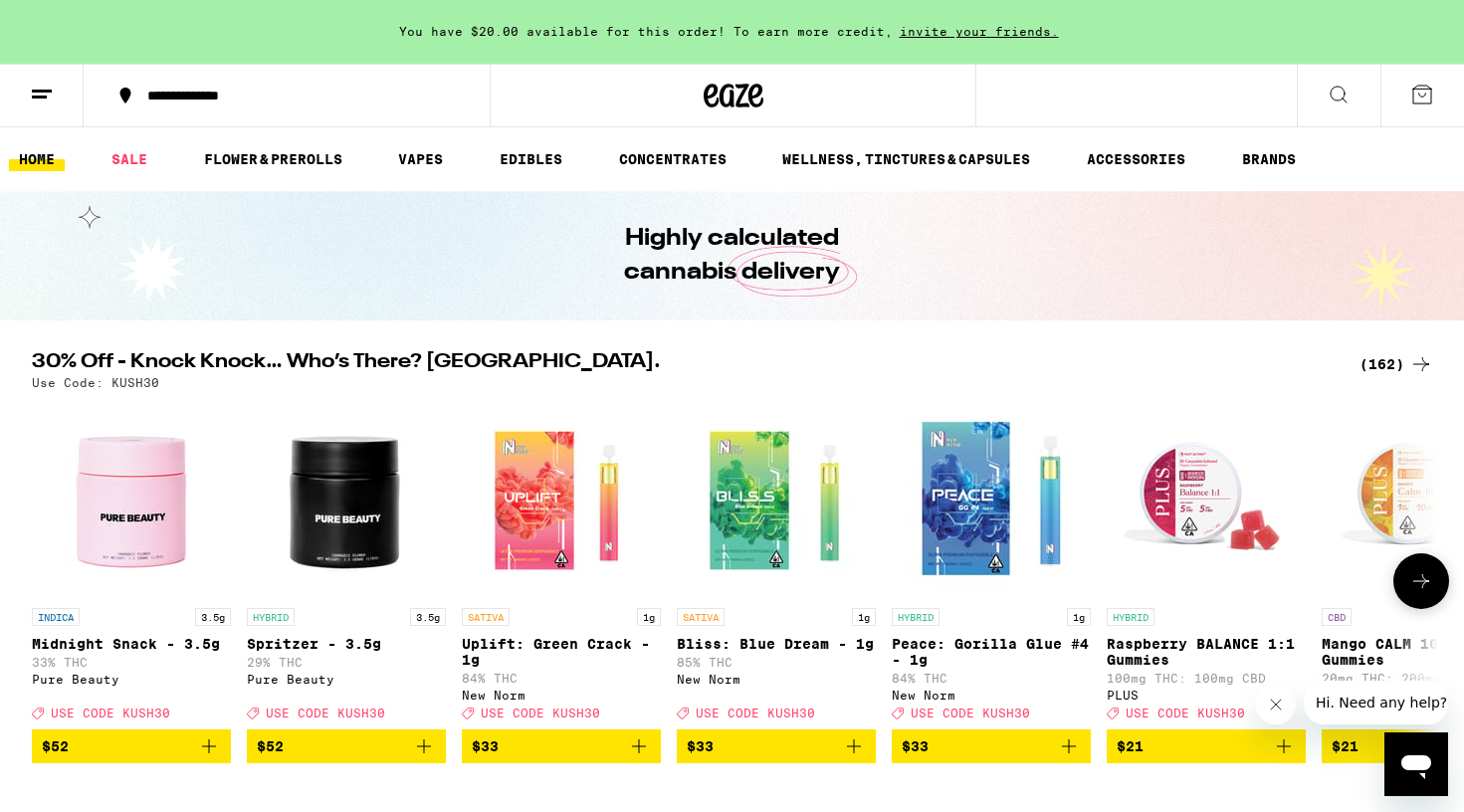
click at [1075, 757] on icon "Add to bag" at bounding box center [1069, 746] width 24 height 24
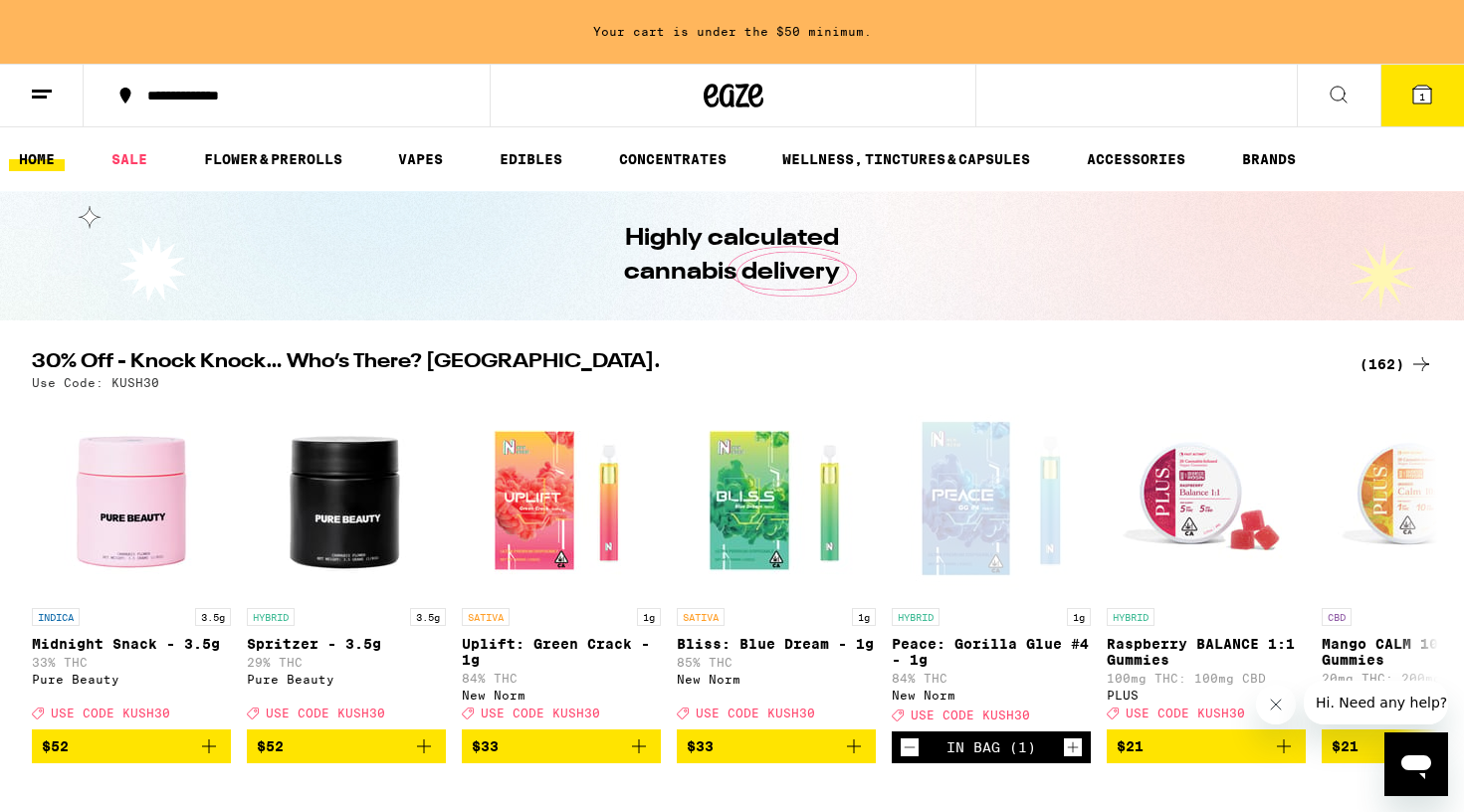
click at [1400, 366] on div "(162)" at bounding box center [1397, 364] width 74 height 24
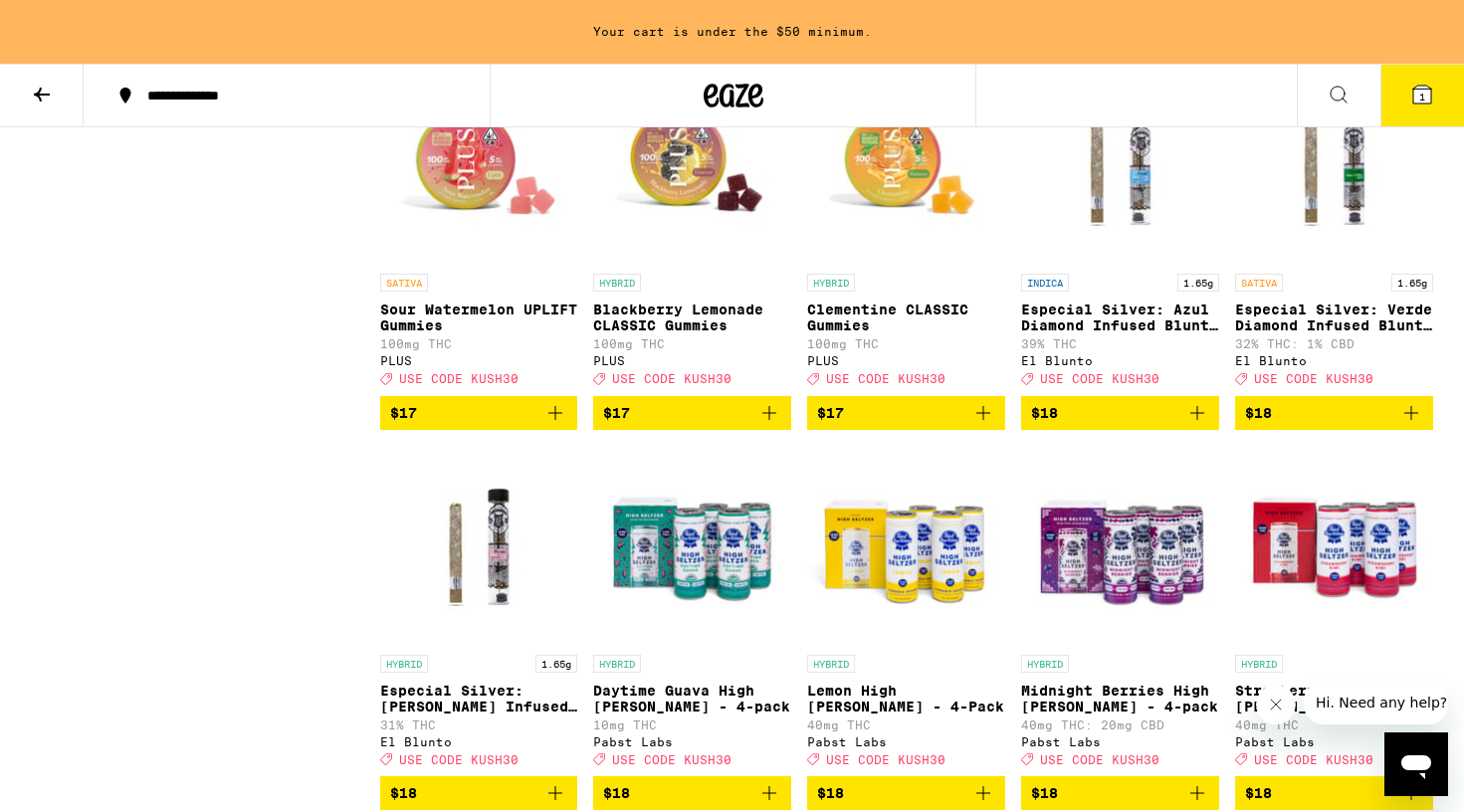
scroll to position [5217, 0]
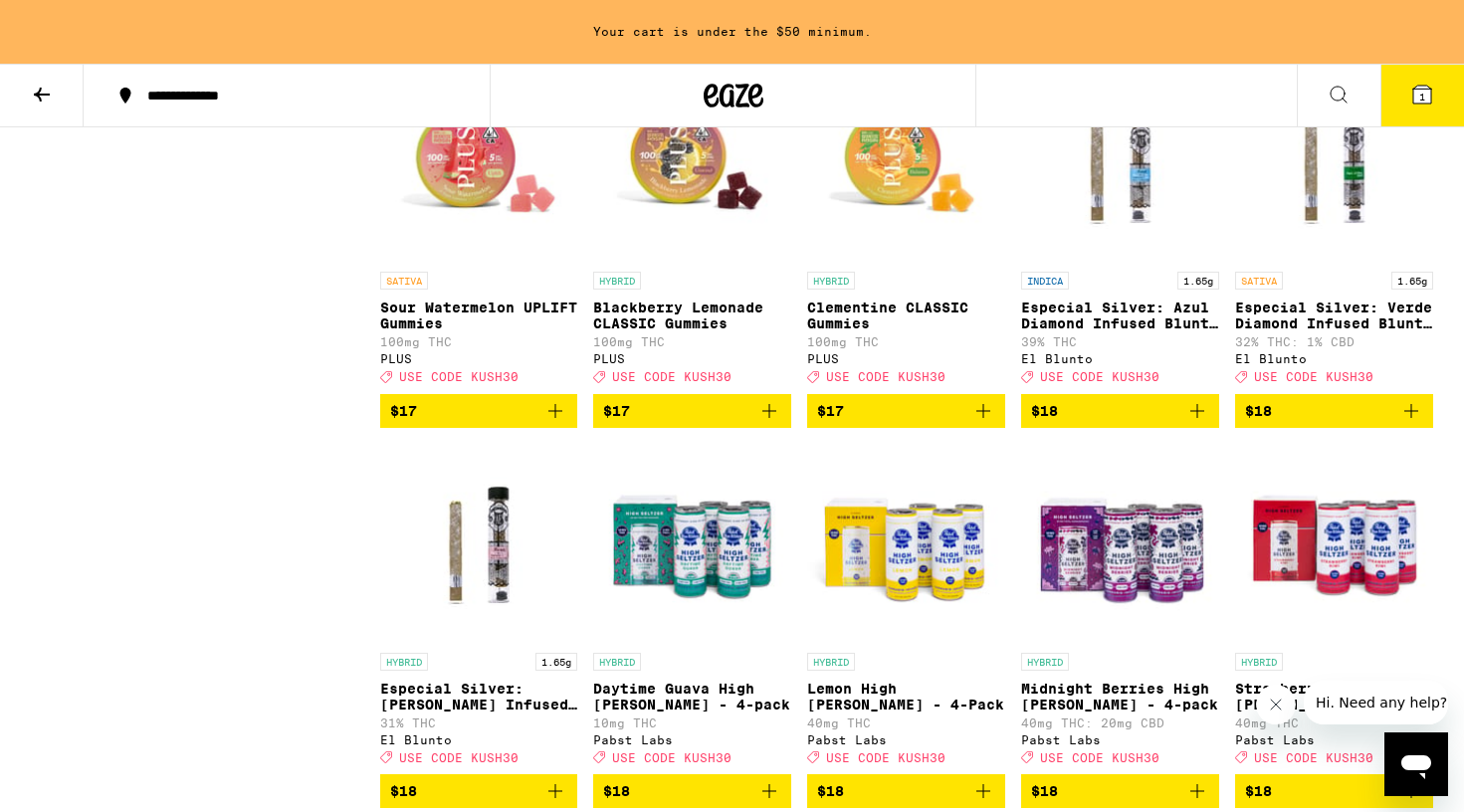
click at [771, 418] on icon "Add to bag" at bounding box center [769, 411] width 14 height 14
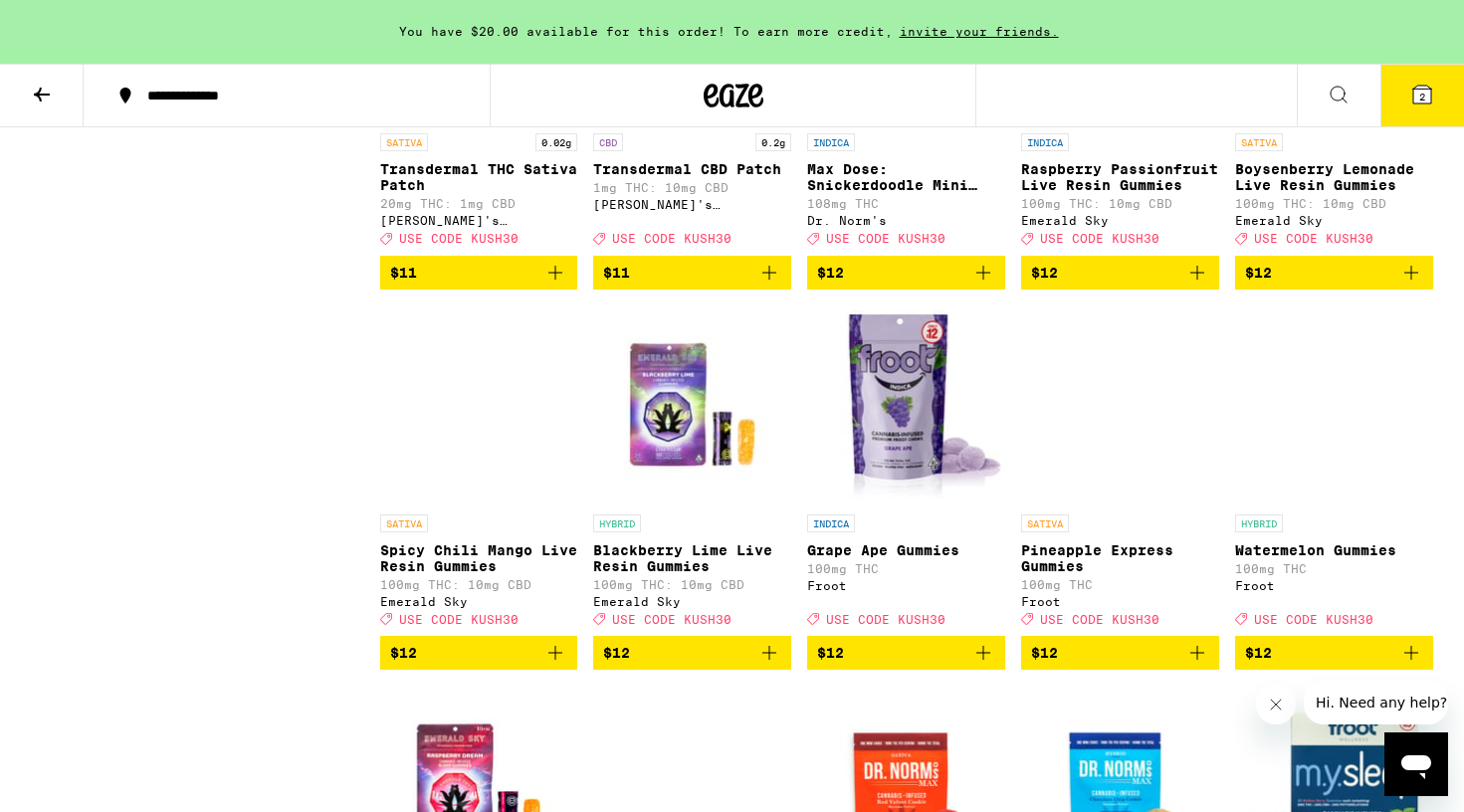
scroll to position [3860, 0]
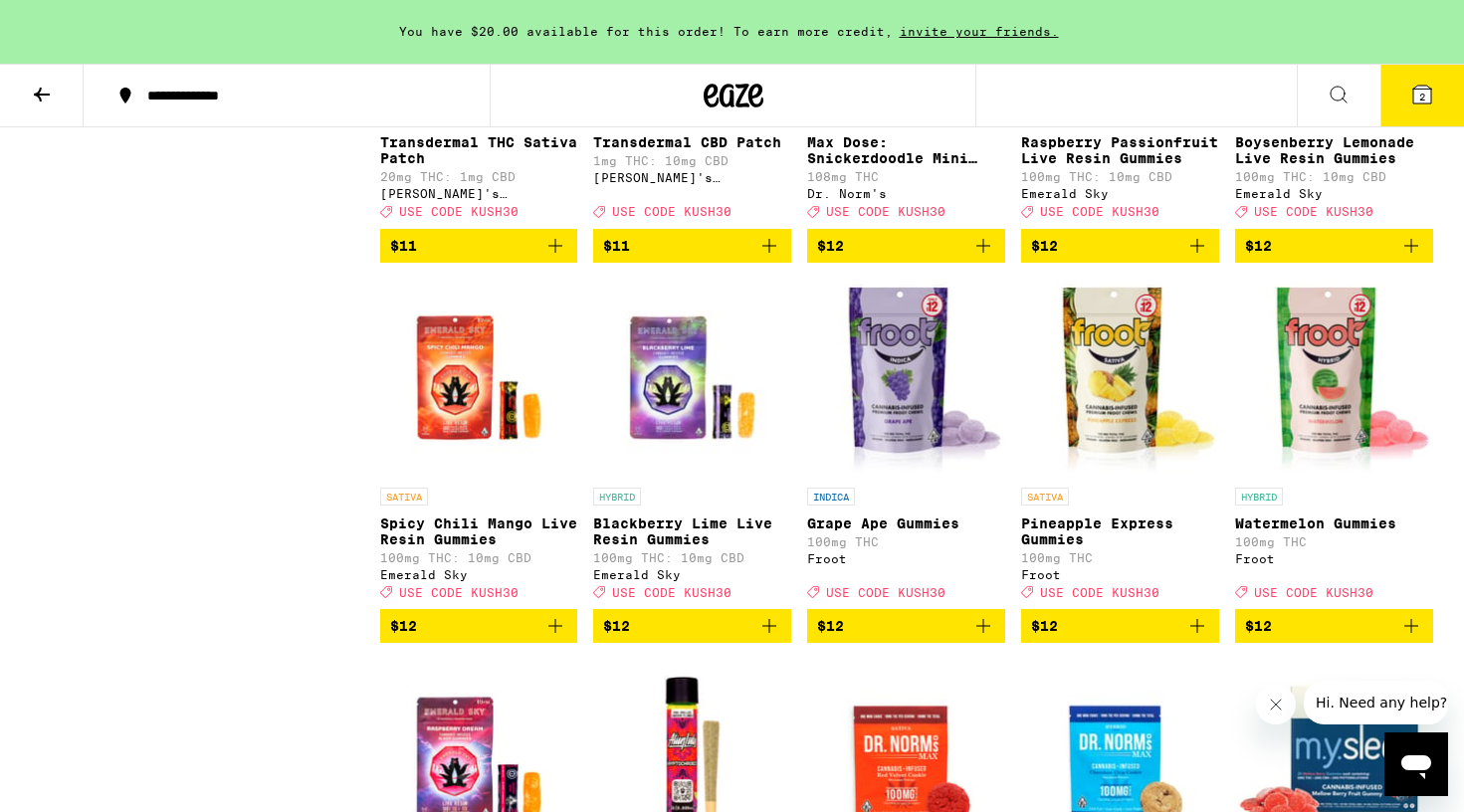
click at [780, 637] on icon "Add to bag" at bounding box center [769, 625] width 24 height 24
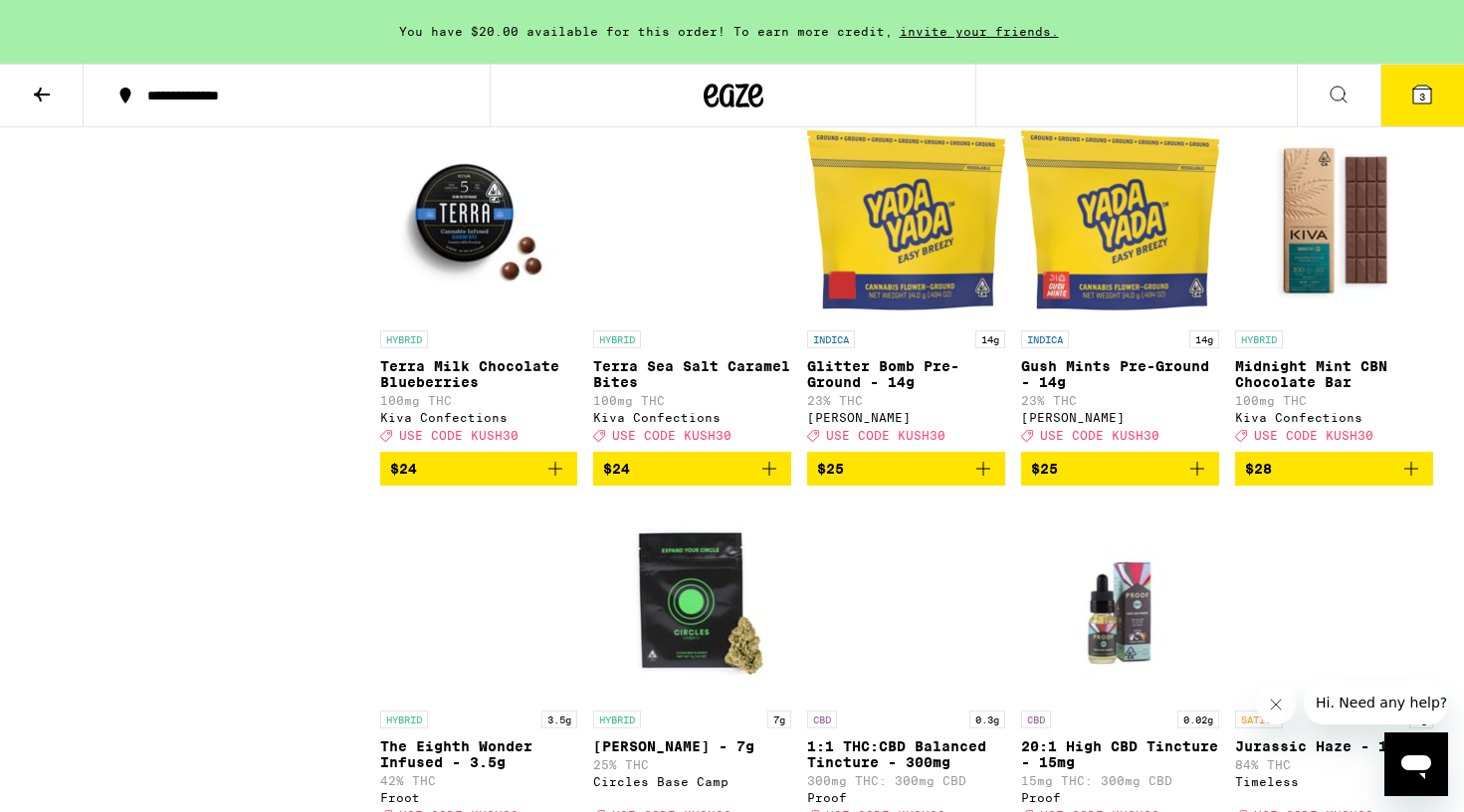
scroll to position [8627, 0]
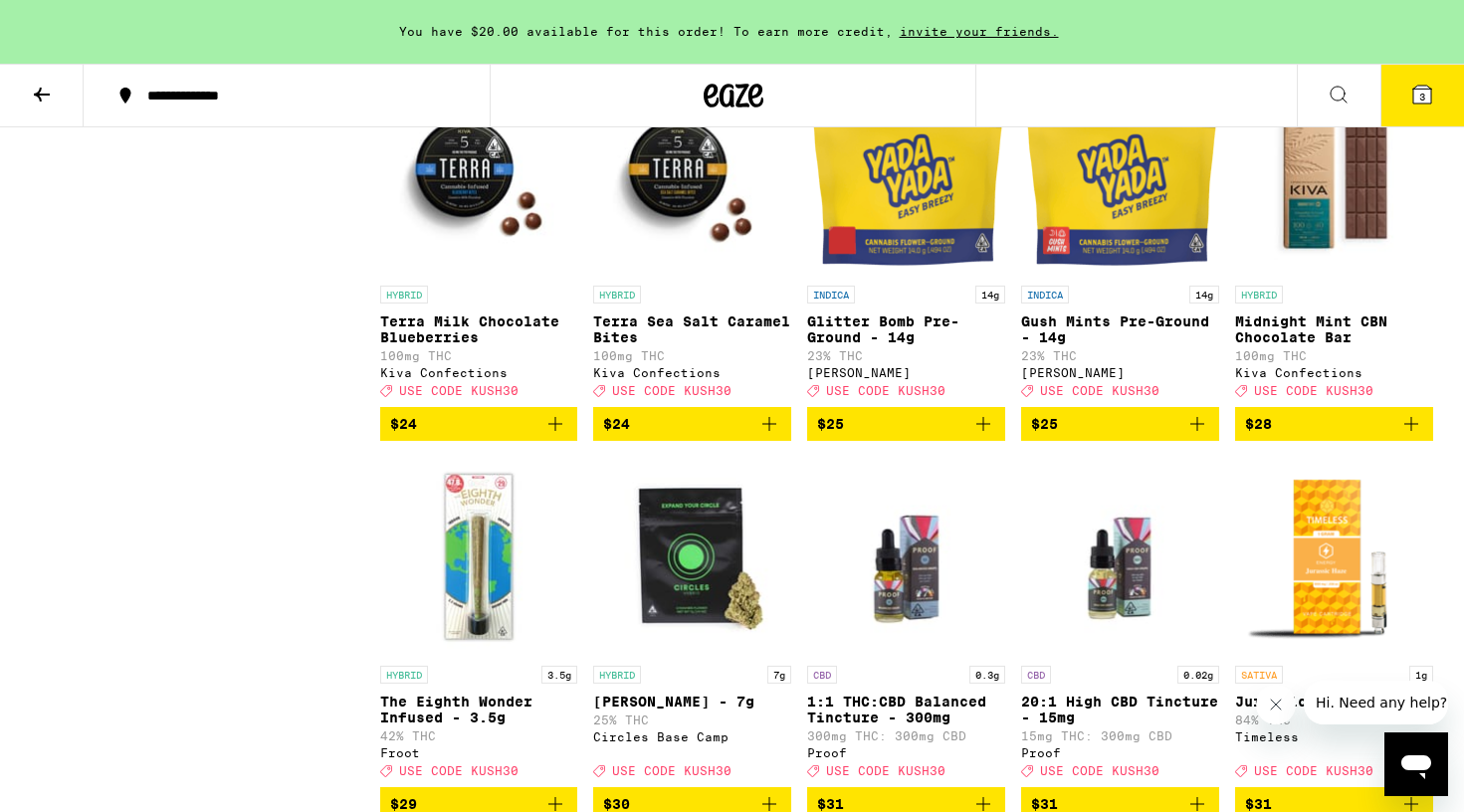
click at [767, 436] on icon "Add to bag" at bounding box center [769, 424] width 24 height 24
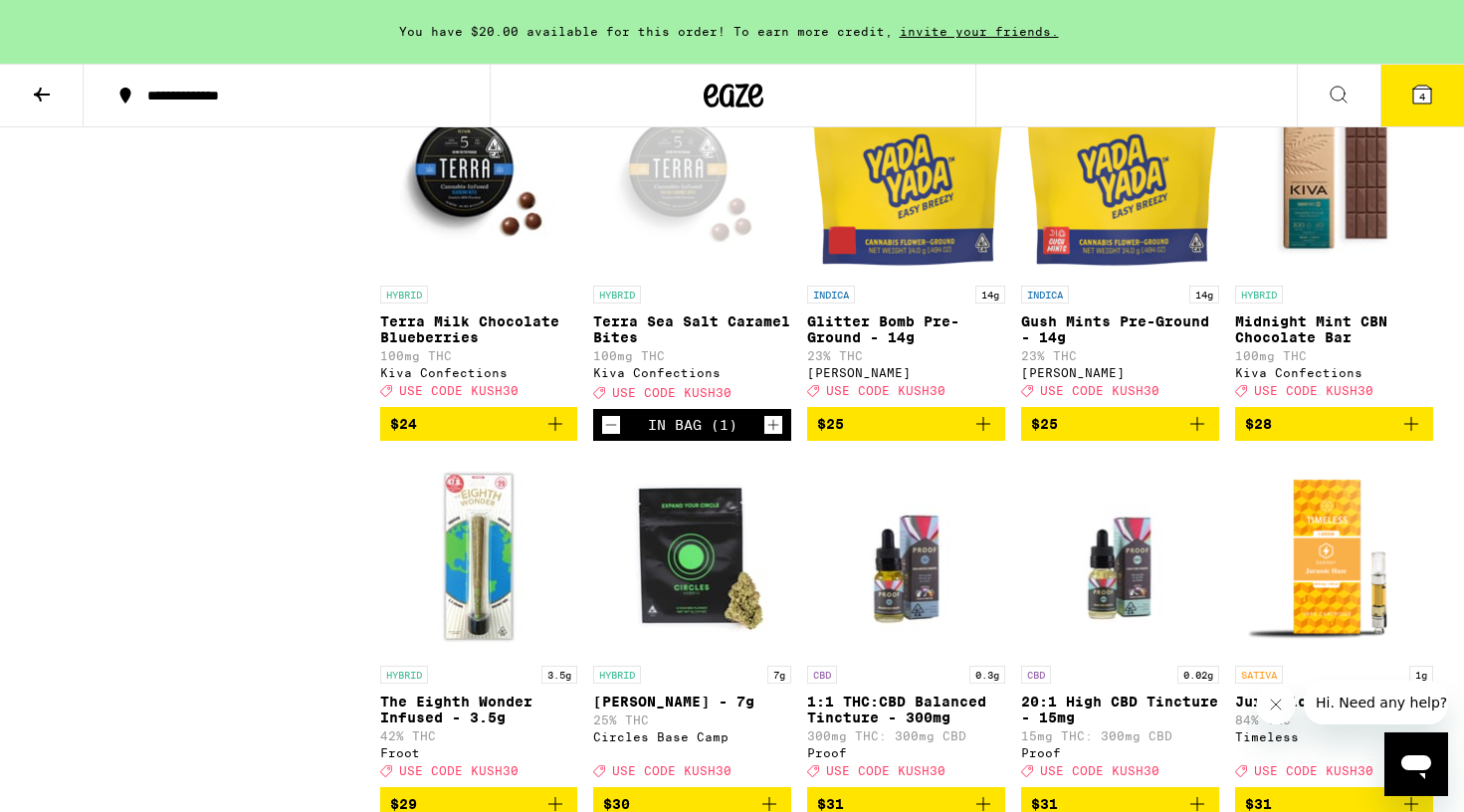
click at [770, 437] on icon "Increment" at bounding box center [773, 425] width 18 height 24
click at [1420, 100] on span "5" at bounding box center [1422, 97] width 6 height 12
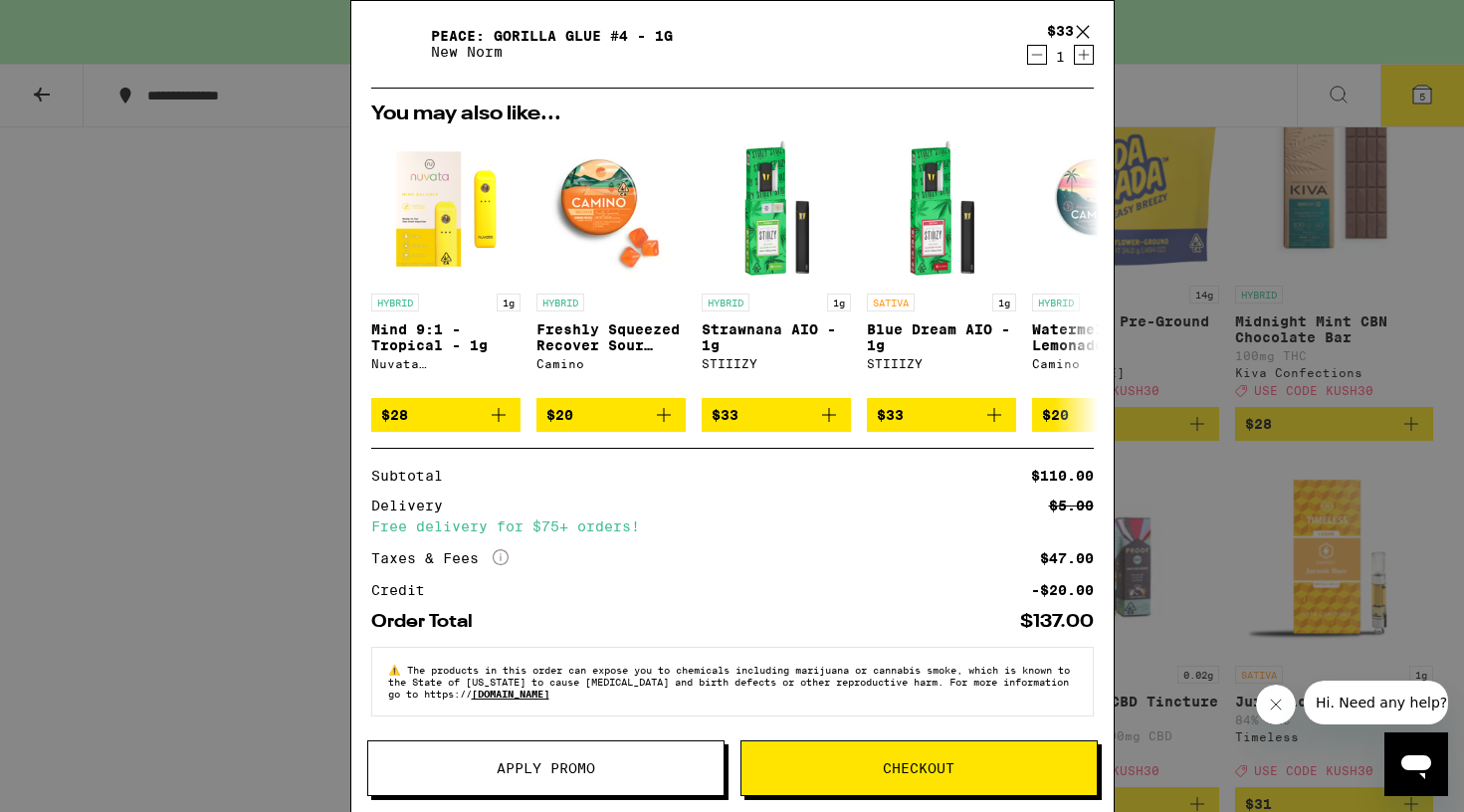
scroll to position [348, 0]
click at [627, 760] on button "Apply Promo" at bounding box center [546, 768] width 357 height 56
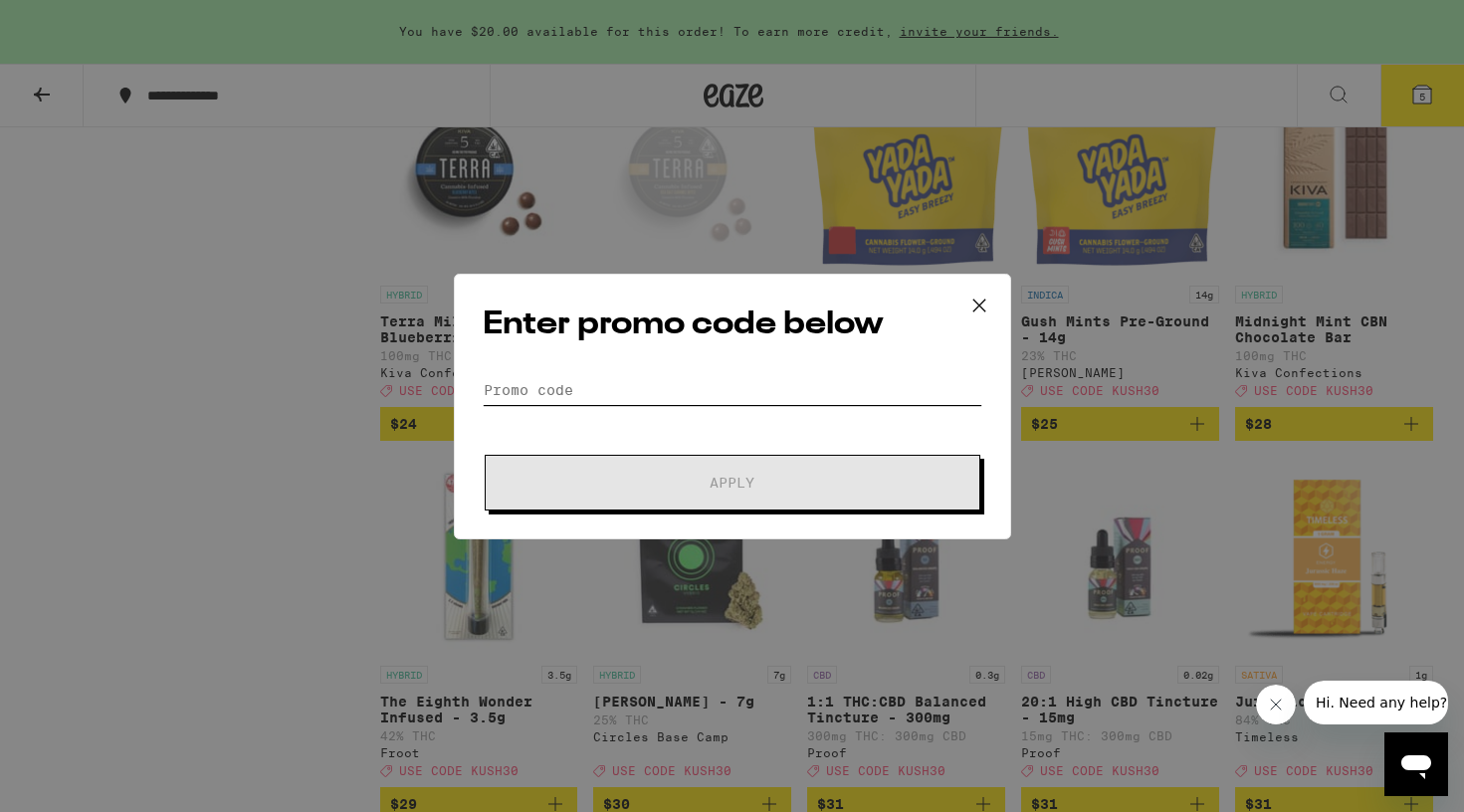
click at [743, 391] on input "Promo Code" at bounding box center [732, 390] width 500 height 30
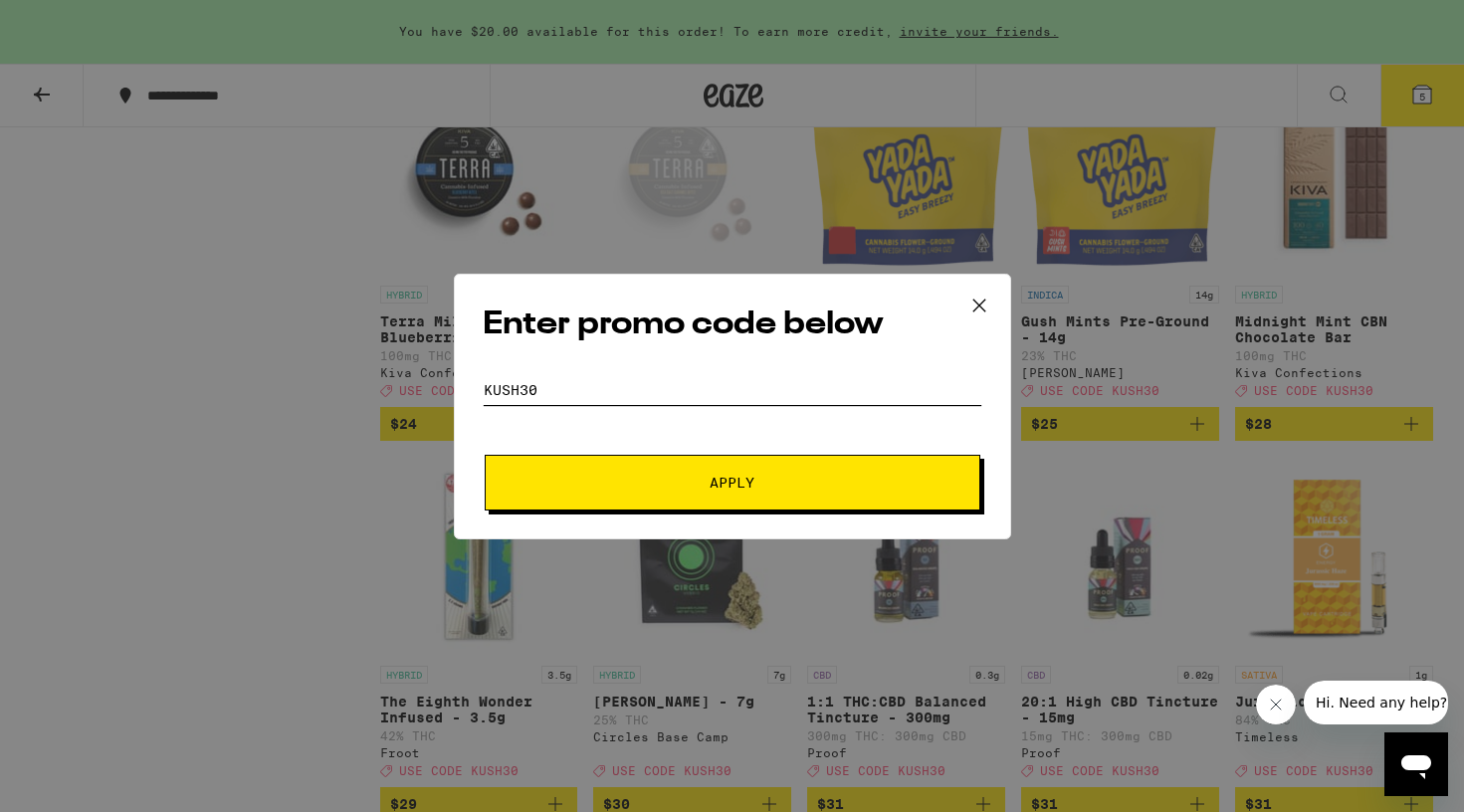
type input "kush30"
click at [787, 479] on span "Apply" at bounding box center [732, 483] width 358 height 14
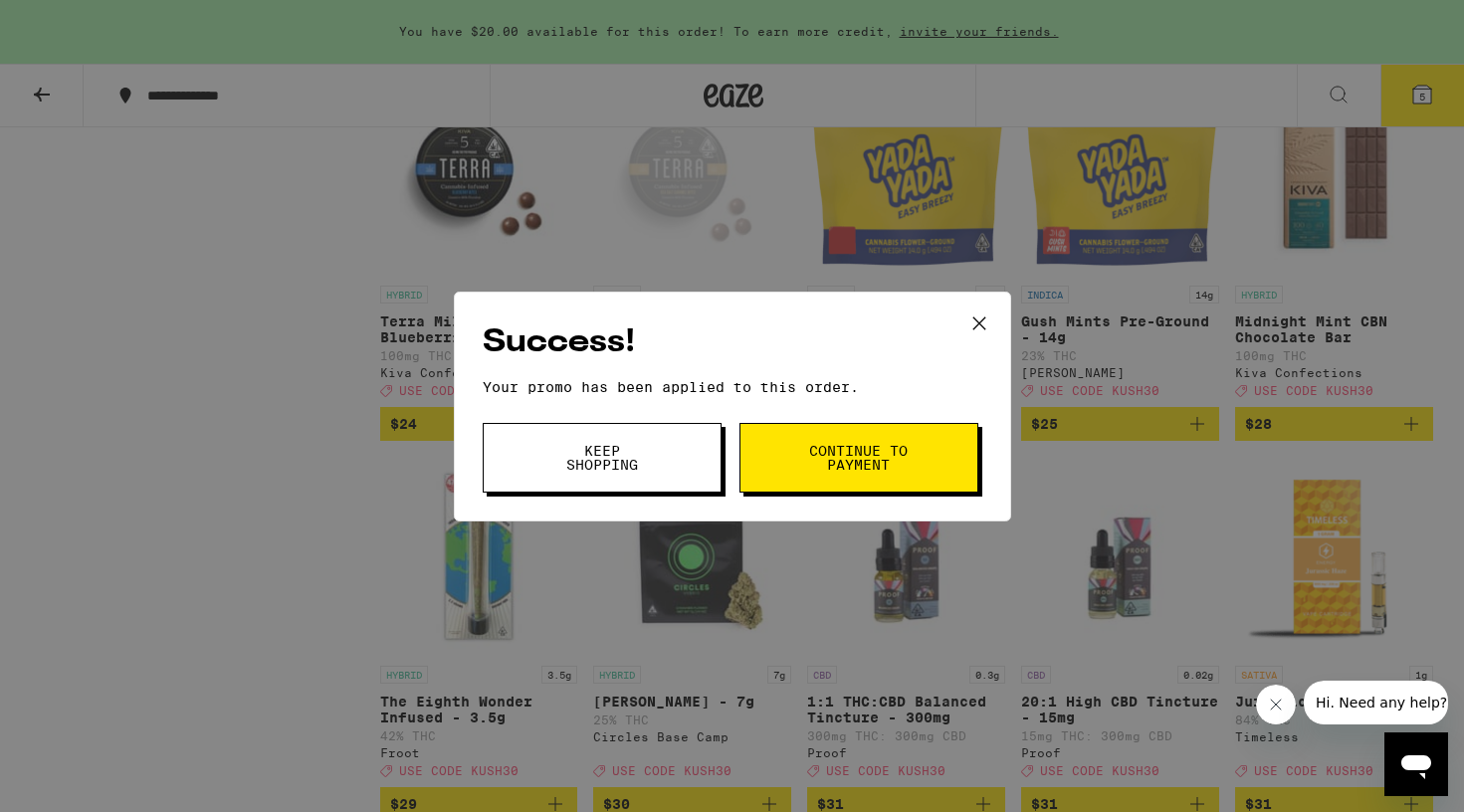
click at [963, 328] on button at bounding box center [980, 324] width 62 height 64
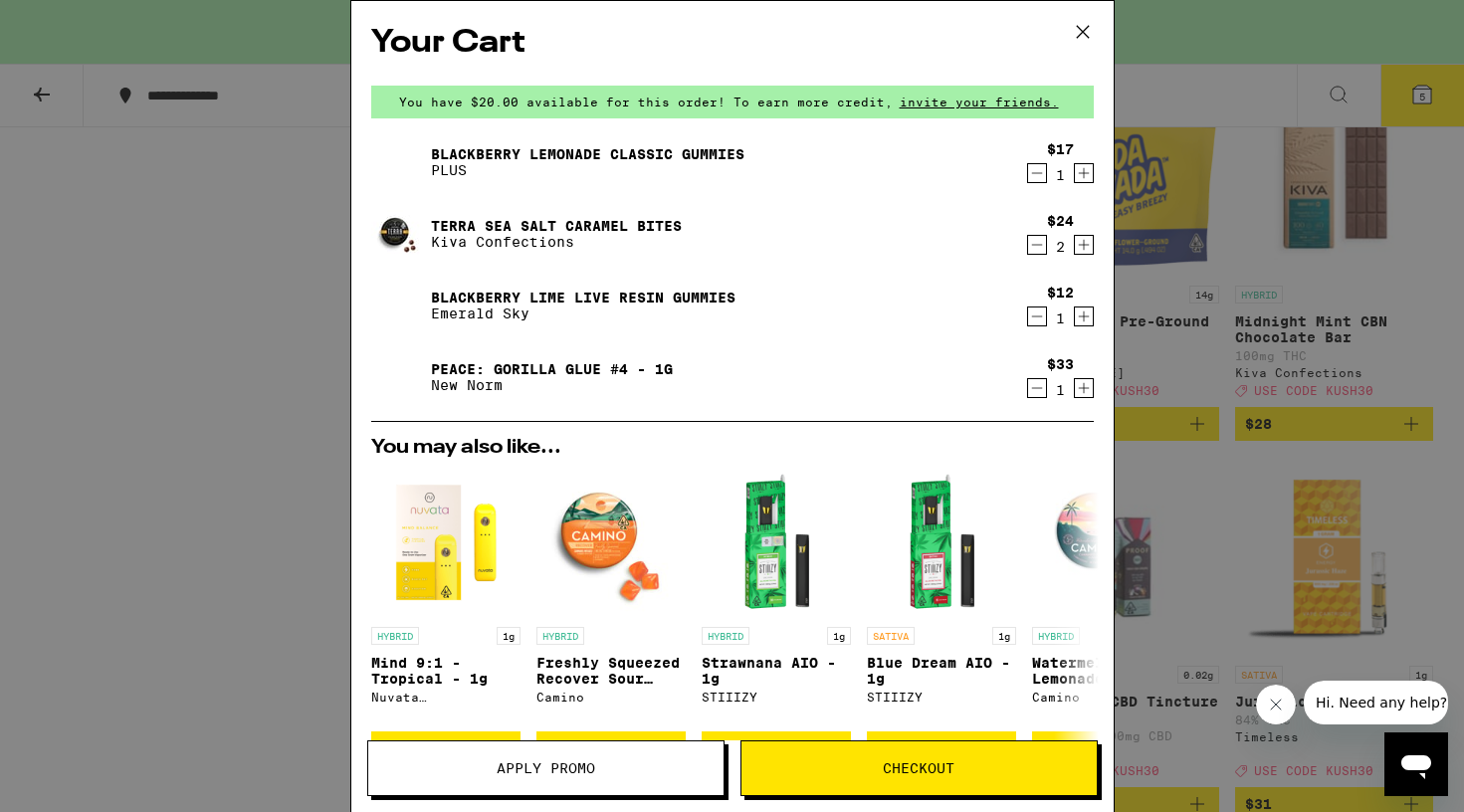
click at [889, 768] on span "Checkout" at bounding box center [919, 768] width 72 height 14
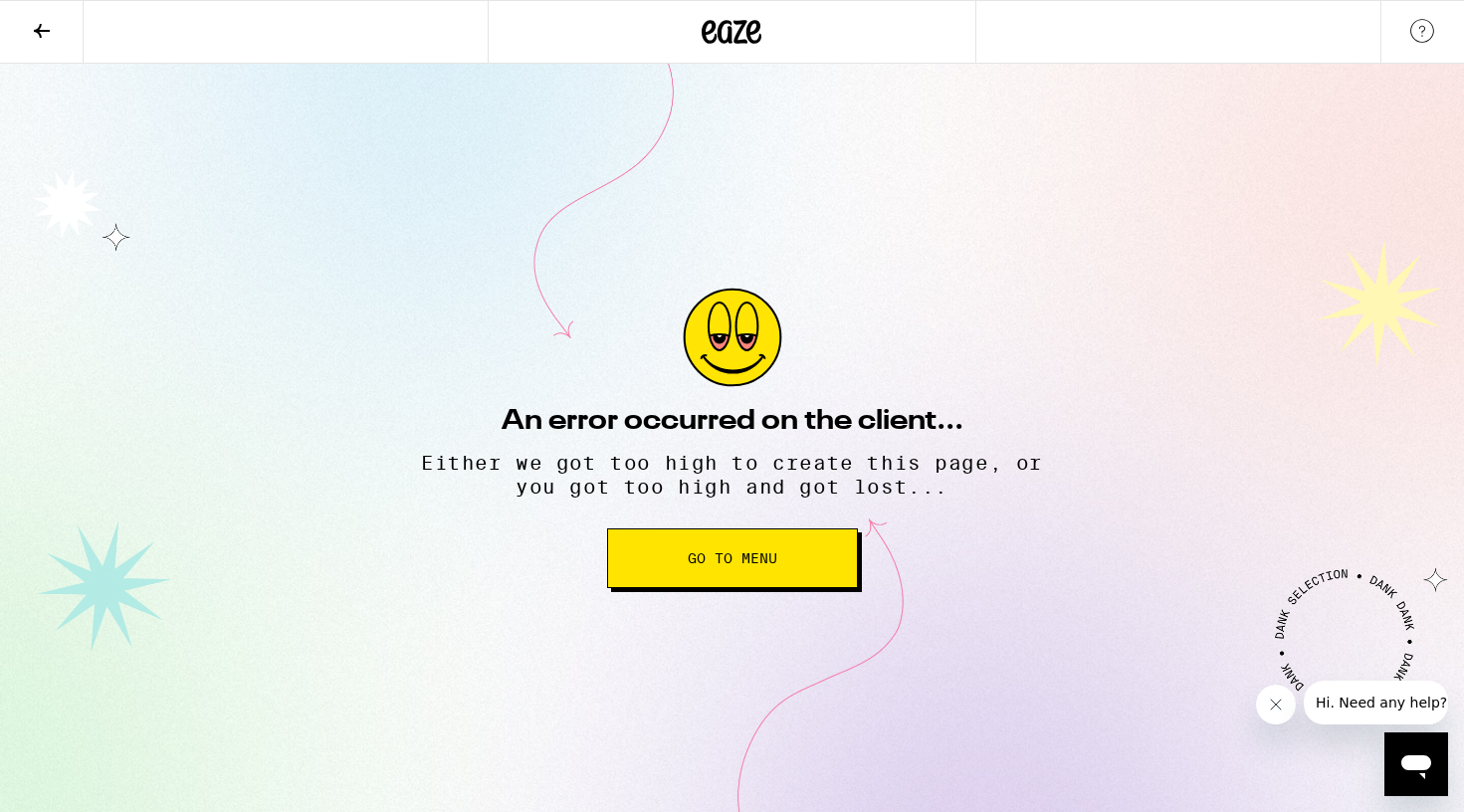
click at [779, 547] on button "Go to Menu" at bounding box center [732, 559] width 250 height 60
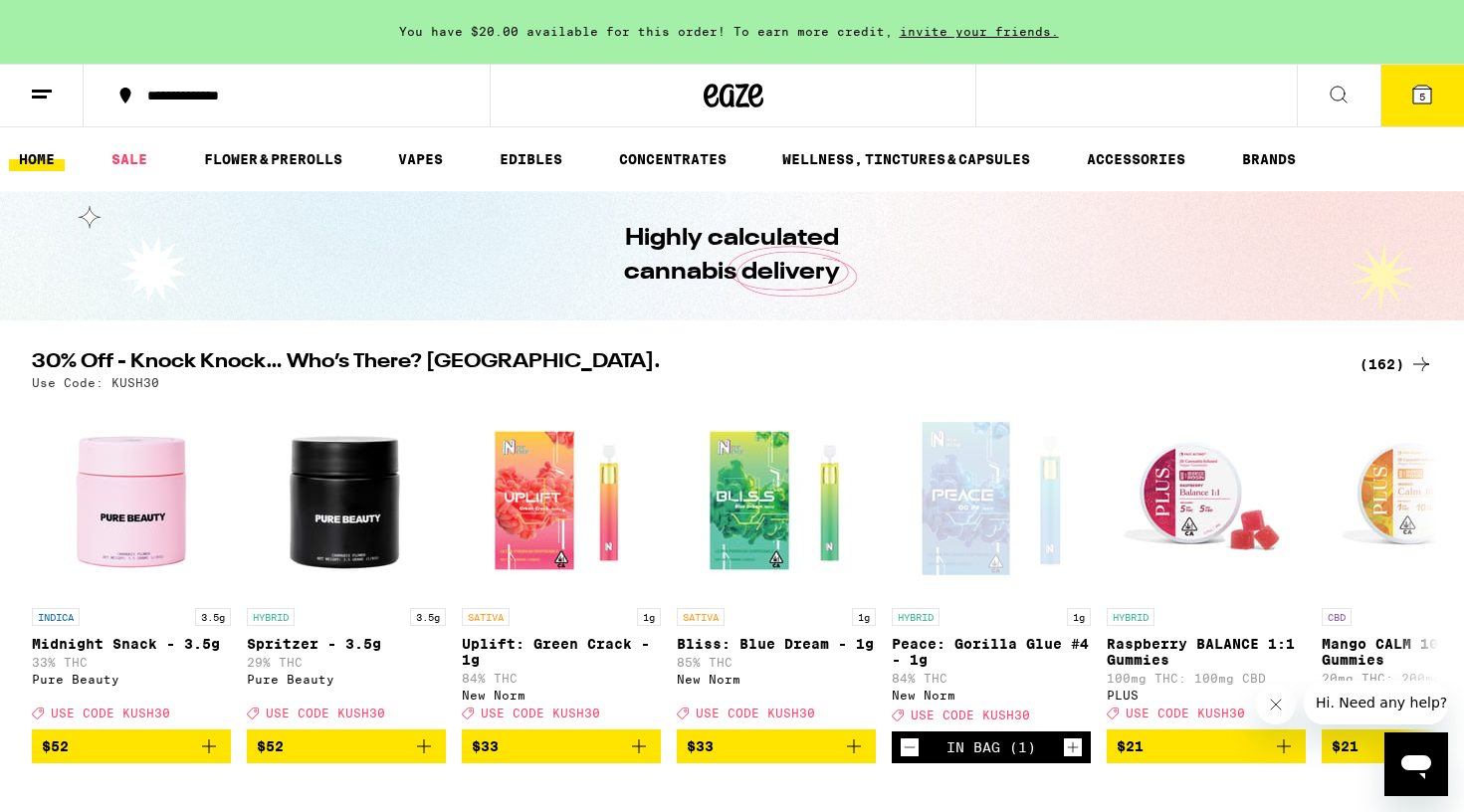
click at [1410, 97] on icon at bounding box center [1422, 95] width 24 height 24
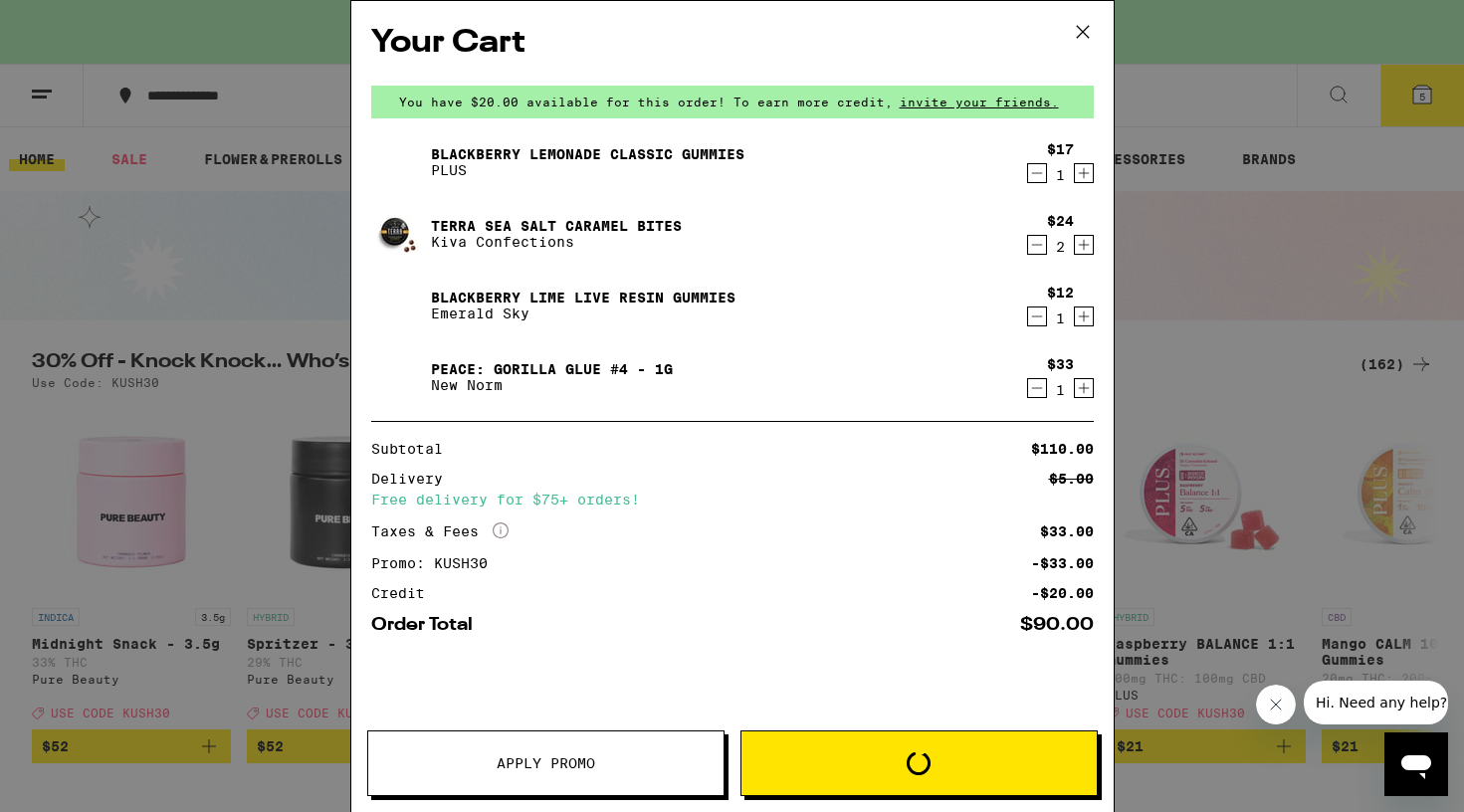
click at [1425, 97] on div "Your Cart You have $20.00 available for this order! To earn more credit, invite…" at bounding box center [732, 406] width 1464 height 812
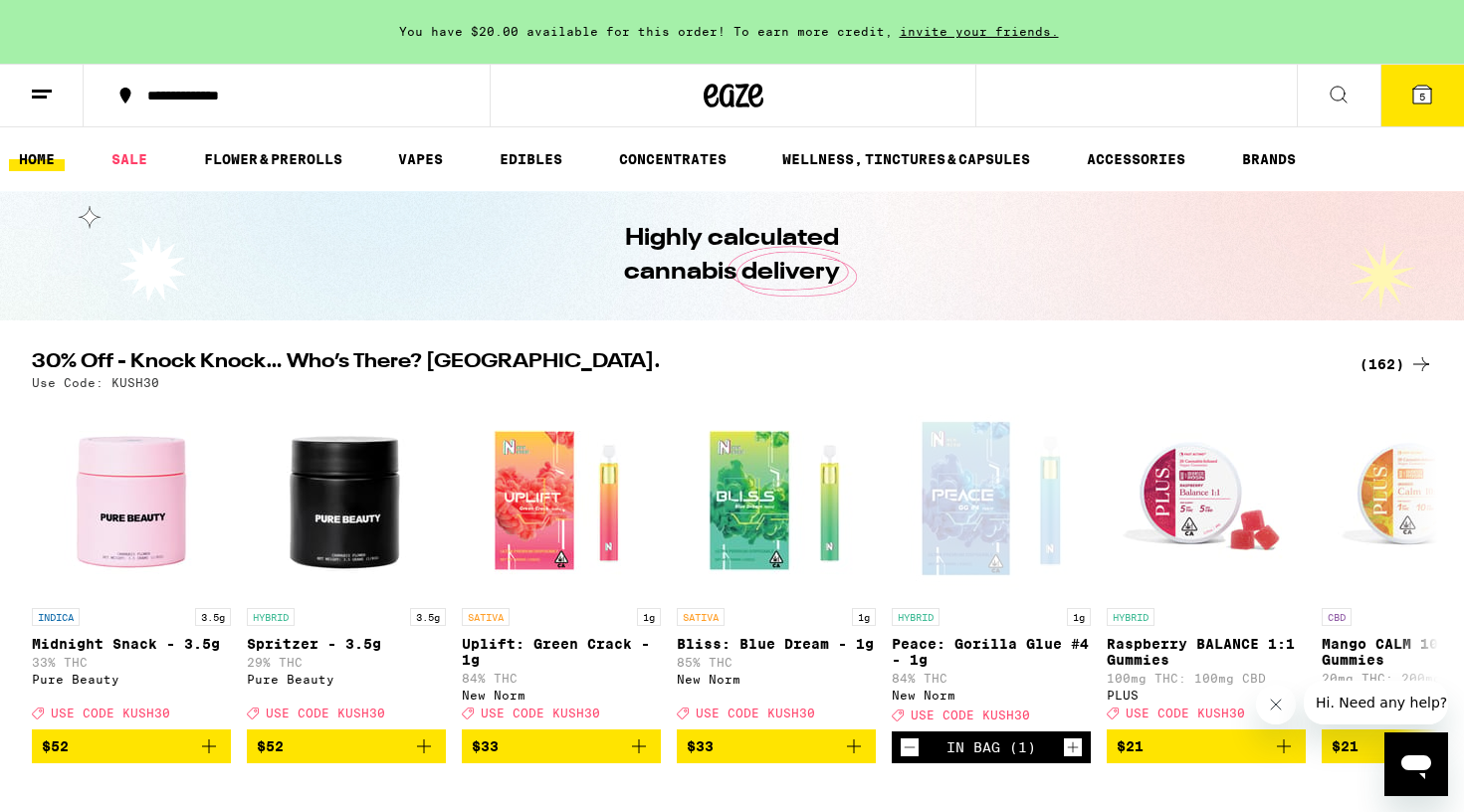
click at [1422, 91] on span "5" at bounding box center [1422, 97] width 6 height 12
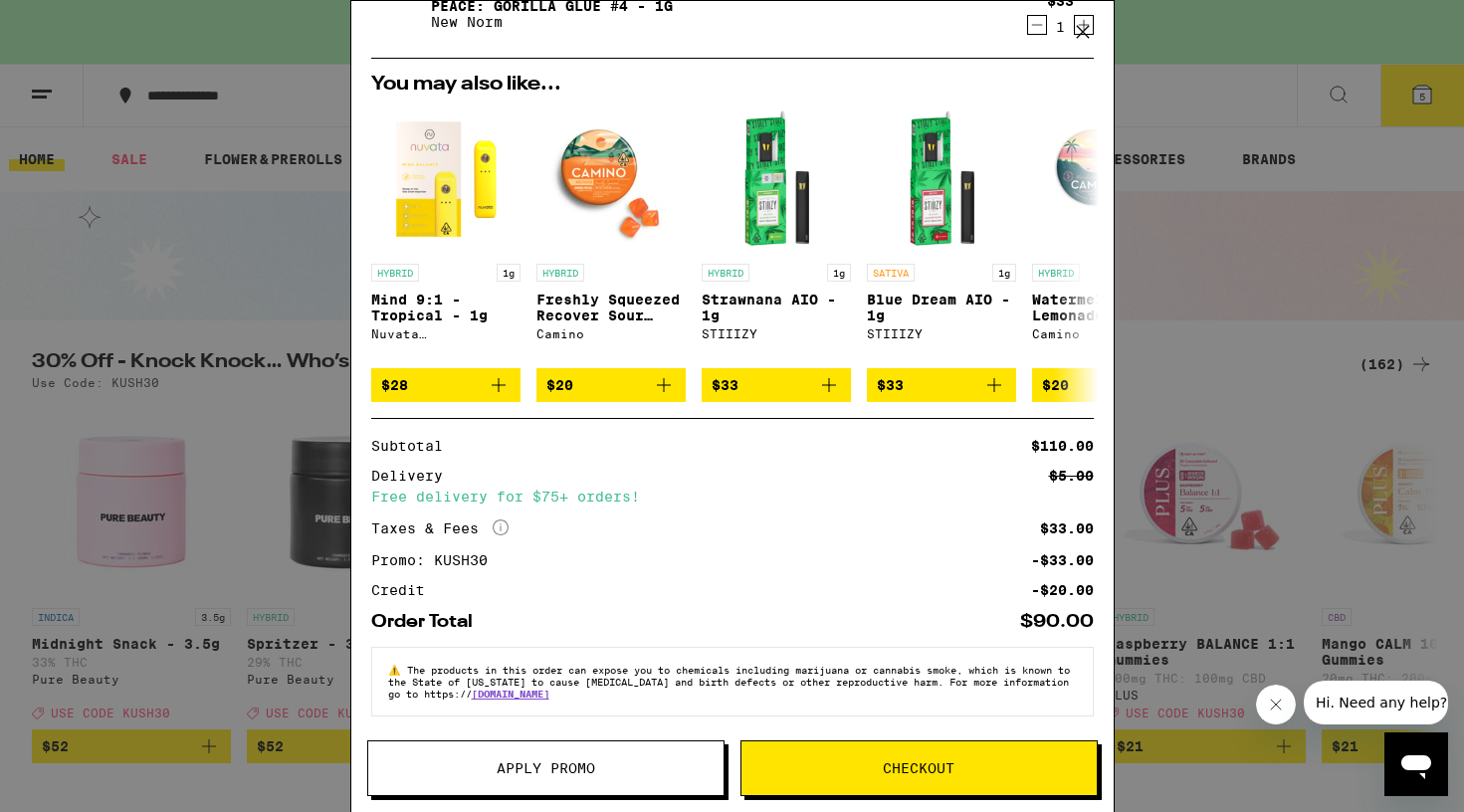
scroll to position [378, 0]
click at [940, 772] on span "Checkout" at bounding box center [919, 768] width 72 height 14
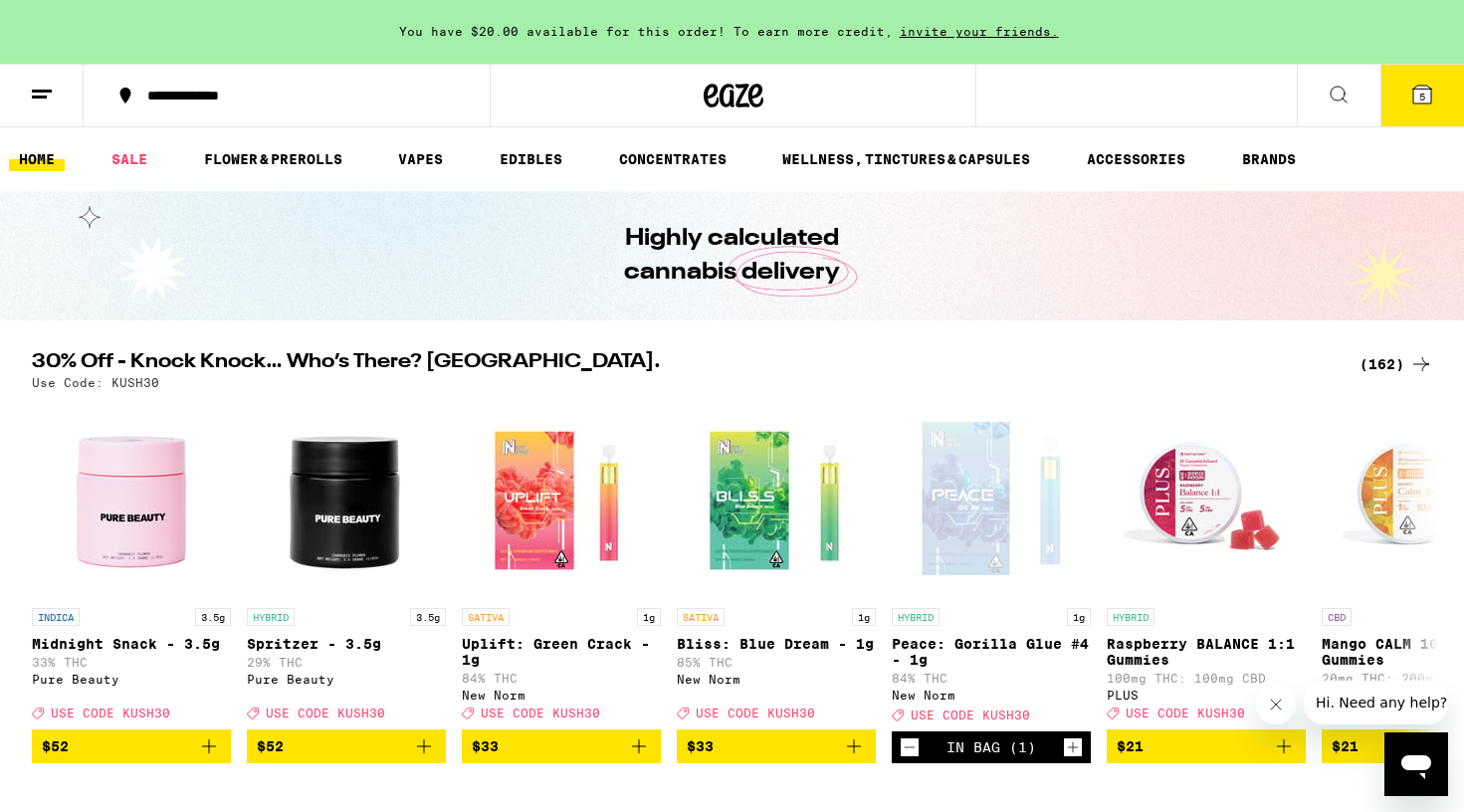
click at [1431, 94] on icon at bounding box center [1422, 95] width 18 height 18
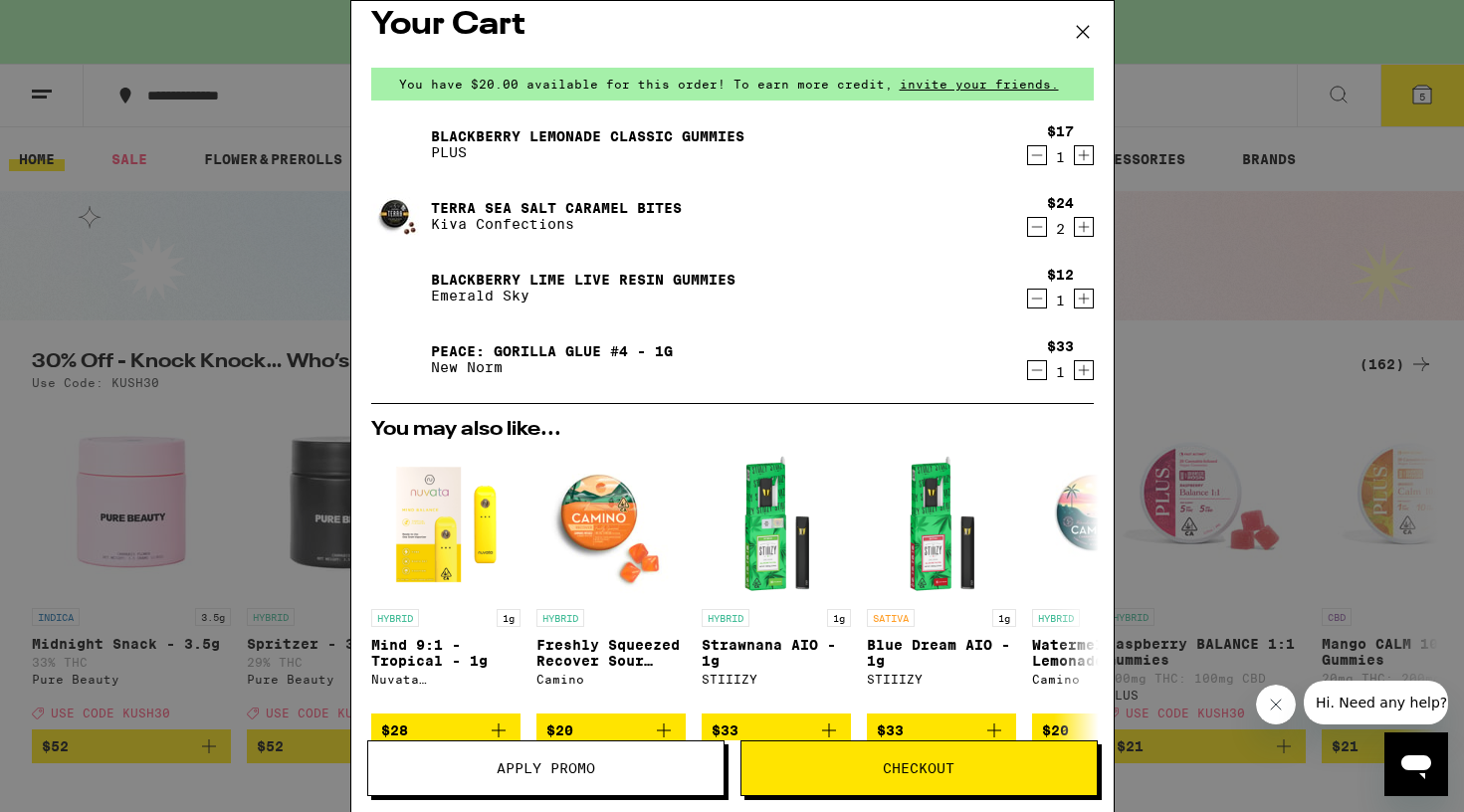
scroll to position [19, 0]
click at [924, 770] on span "Checkout" at bounding box center [919, 768] width 72 height 14
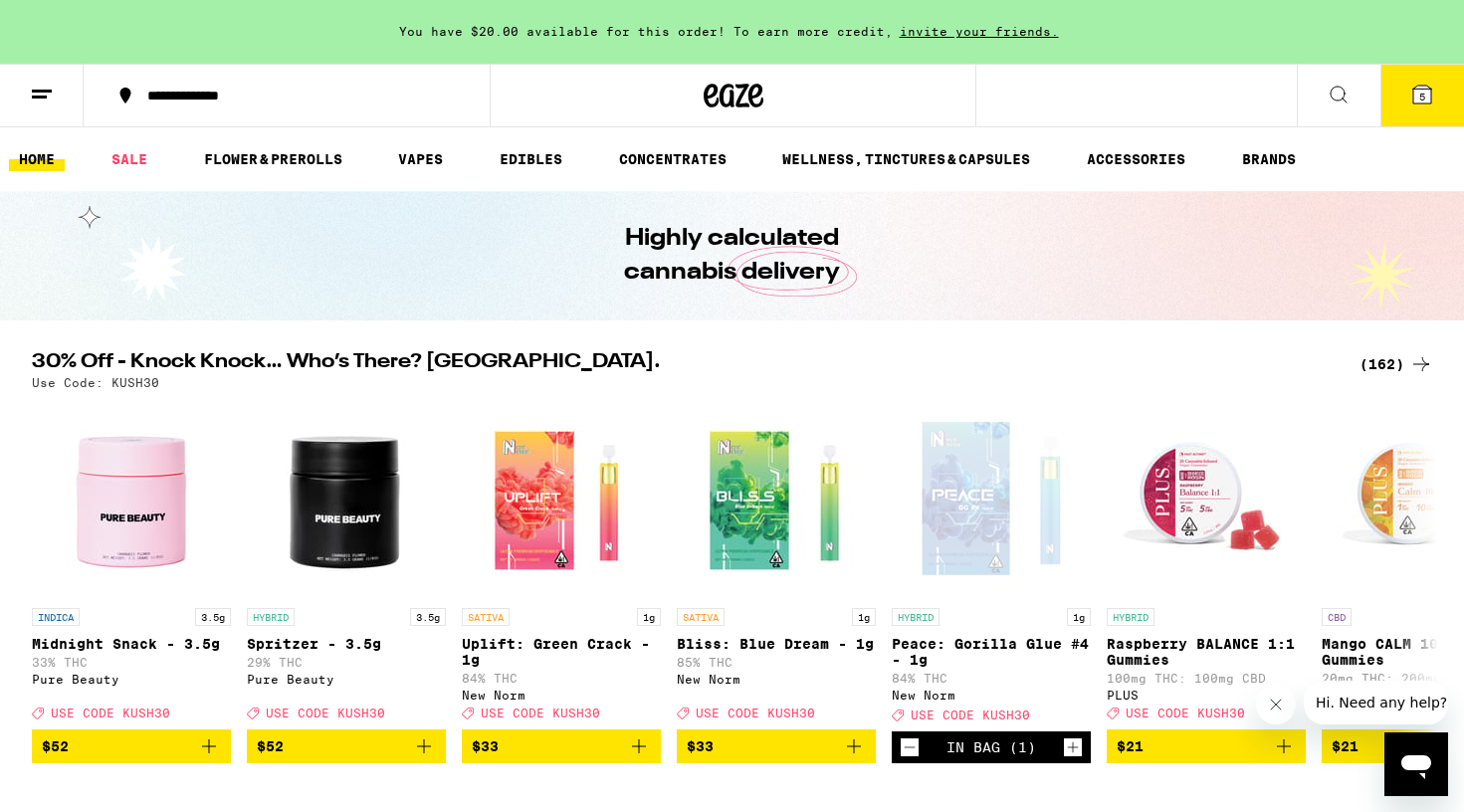
click at [1427, 94] on icon at bounding box center [1422, 95] width 18 height 18
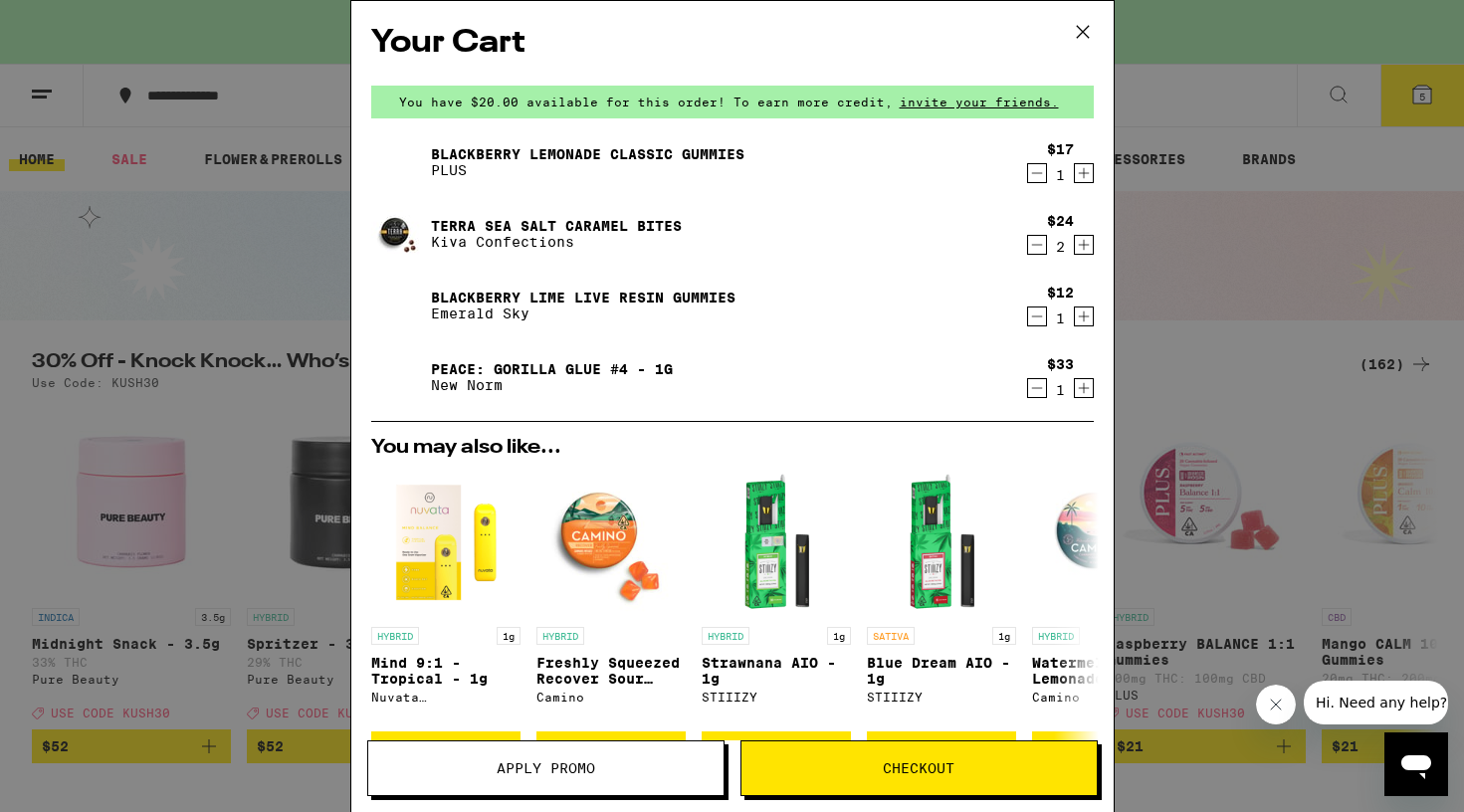
click at [956, 756] on button "Checkout" at bounding box center [919, 768] width 357 height 56
